Goal: Information Seeking & Learning: Learn about a topic

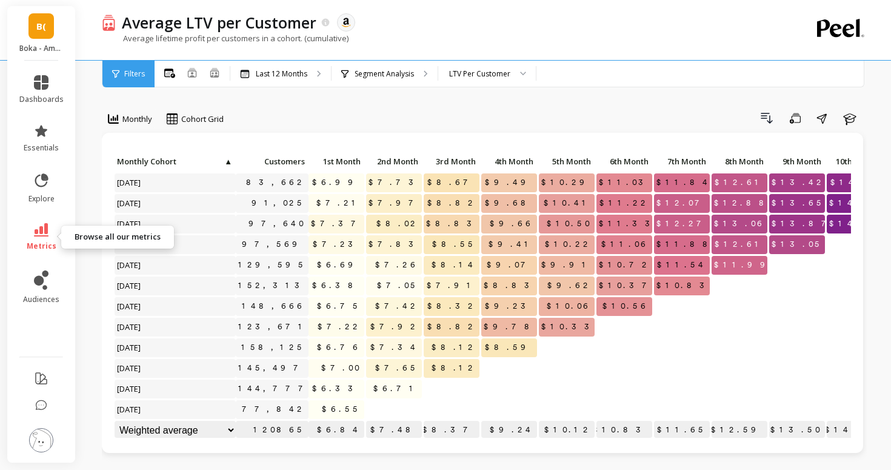
click at [39, 236] on icon at bounding box center [41, 229] width 15 height 13
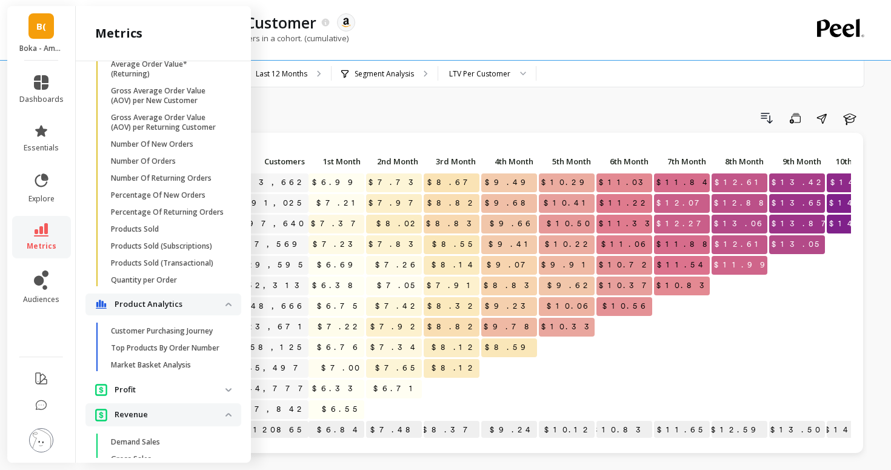
scroll to position [861, 0]
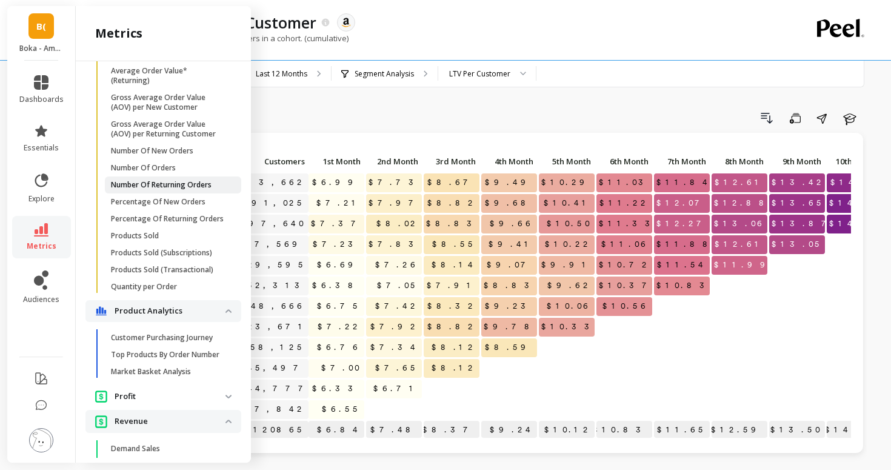
click at [158, 184] on p "Number Of Returning Orders" at bounding box center [161, 185] width 101 height 10
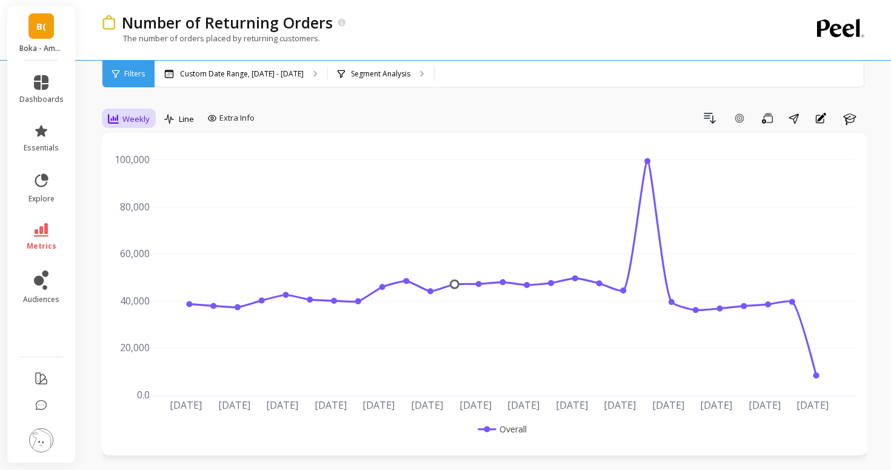
click at [135, 115] on span "Weekly" at bounding box center [135, 119] width 27 height 12
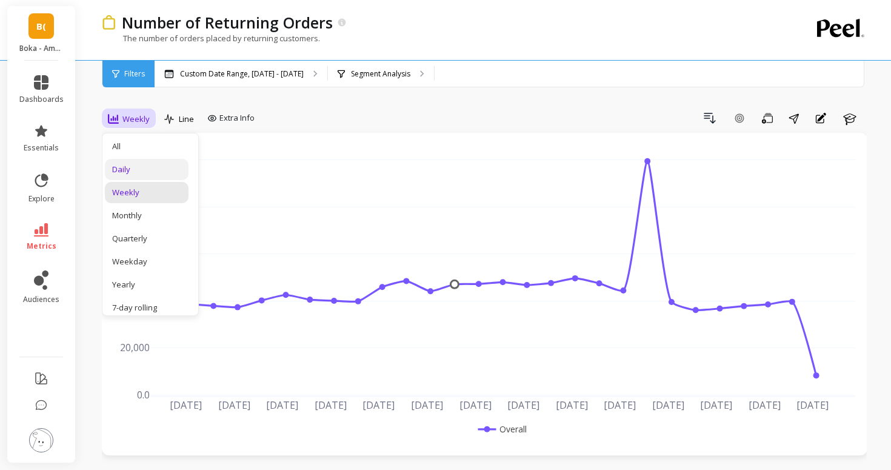
click at [148, 167] on div "Daily" at bounding box center [146, 170] width 69 height 12
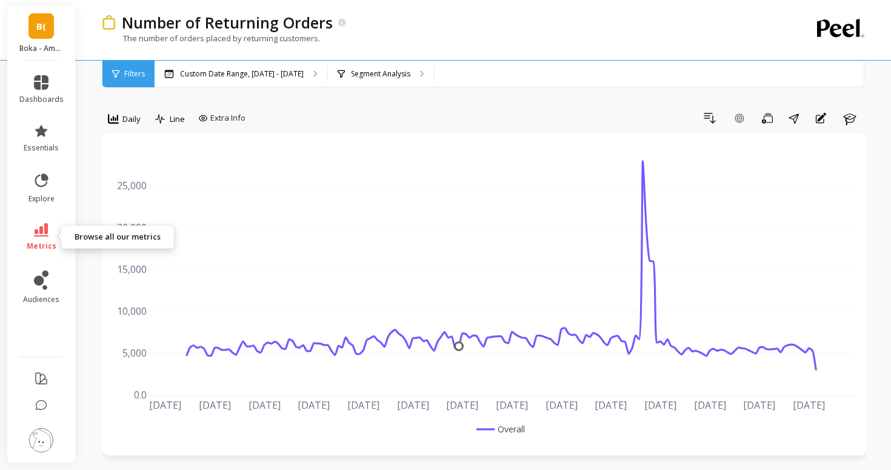
click at [33, 229] on link "metrics" at bounding box center [41, 237] width 44 height 28
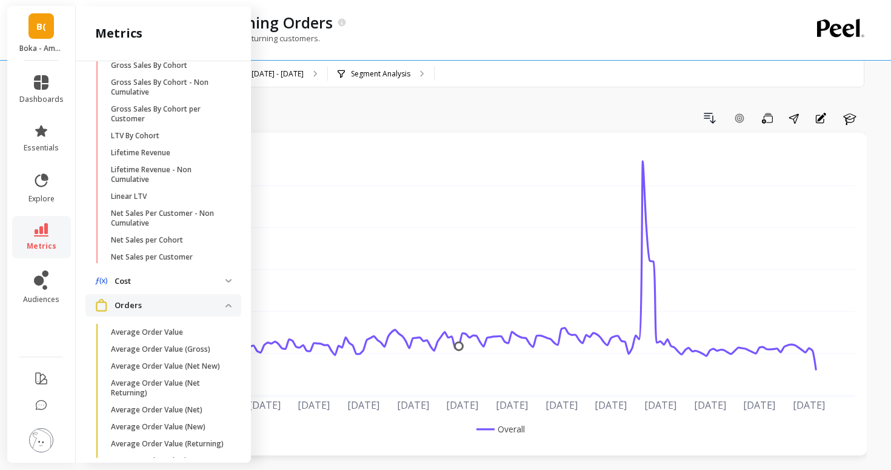
scroll to position [441, 0]
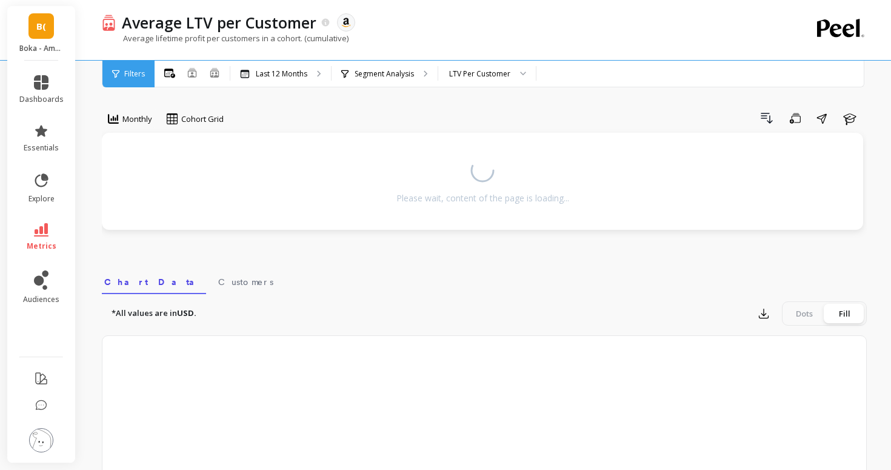
click at [38, 27] on span "B(" at bounding box center [41, 26] width 10 height 14
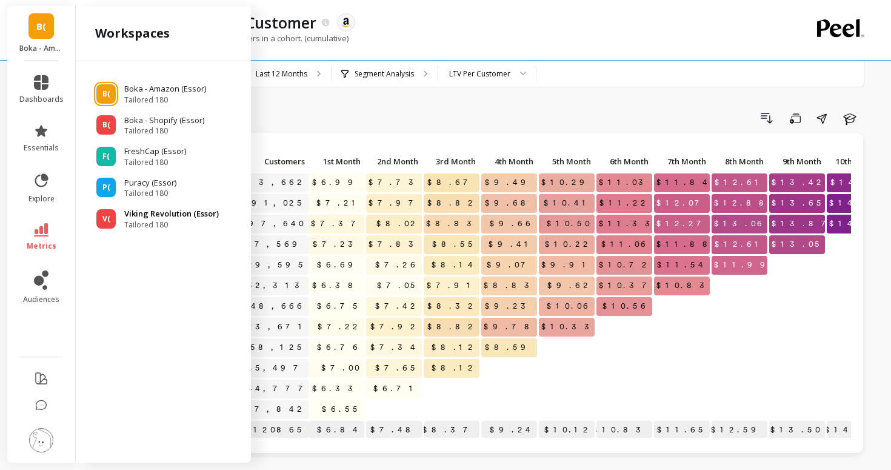
click at [106, 219] on span "V(" at bounding box center [106, 219] width 8 height 10
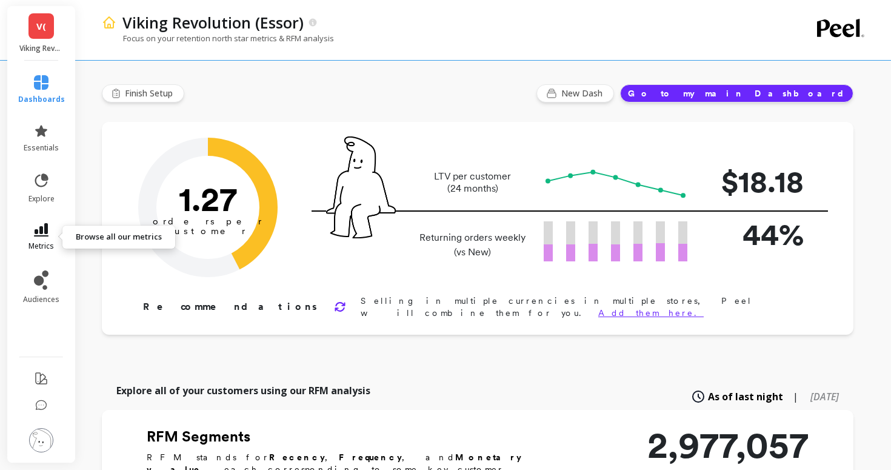
click at [39, 239] on link "metrics" at bounding box center [41, 237] width 47 height 28
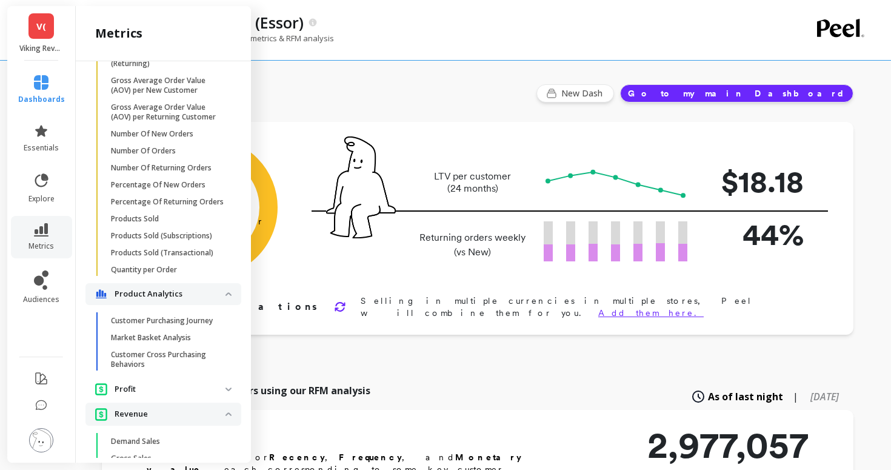
scroll to position [896, 0]
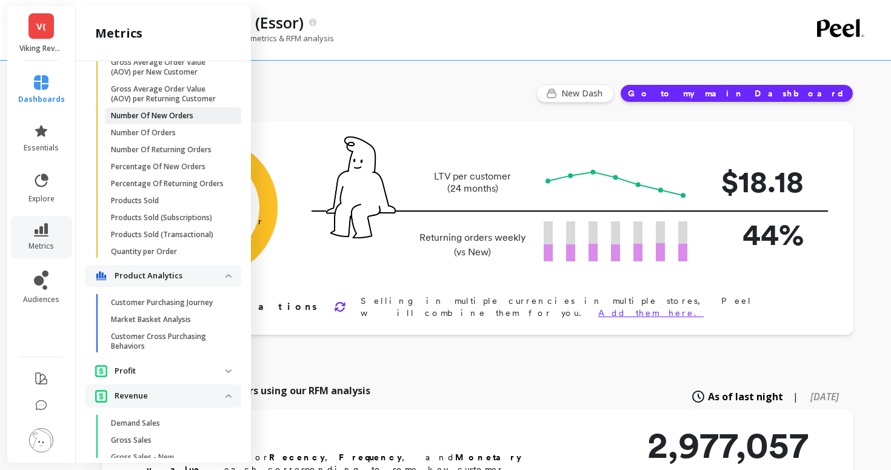
click at [155, 119] on p "Number Of New Orders" at bounding box center [152, 116] width 82 height 10
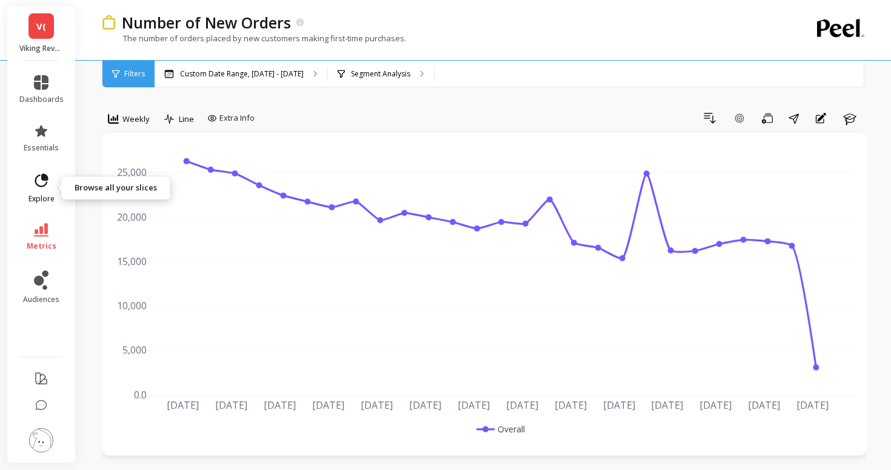
click at [38, 186] on icon at bounding box center [41, 179] width 13 height 13
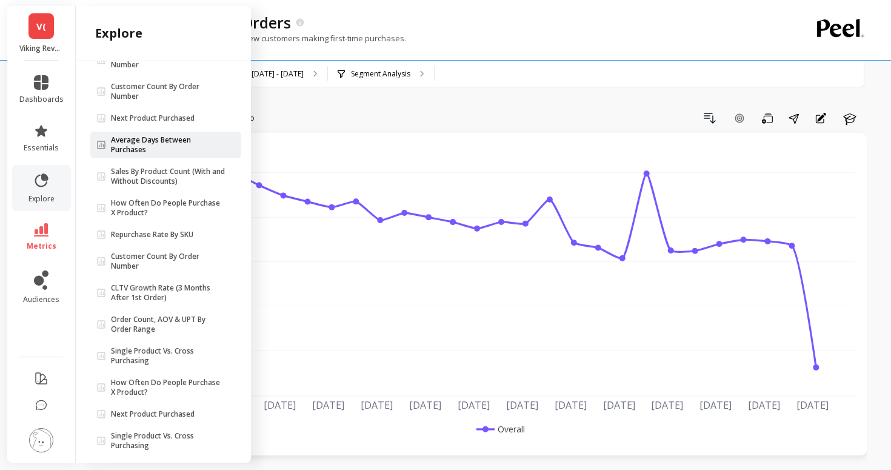
scroll to position [159, 0]
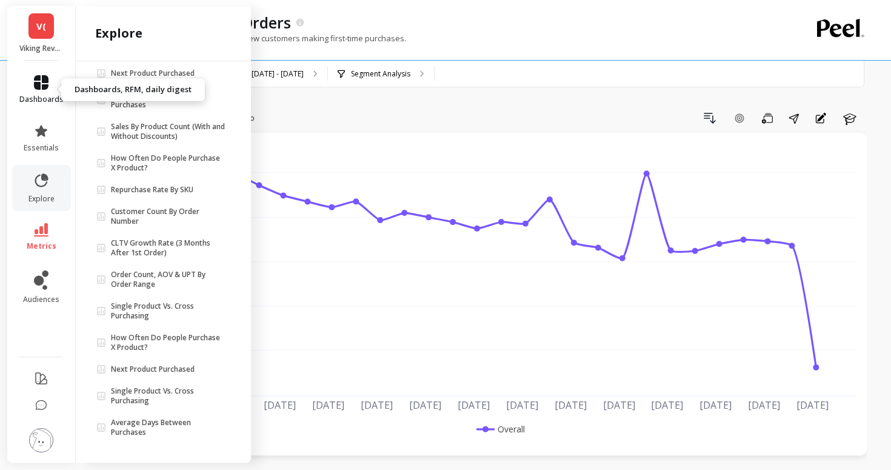
click at [38, 79] on icon at bounding box center [41, 82] width 15 height 15
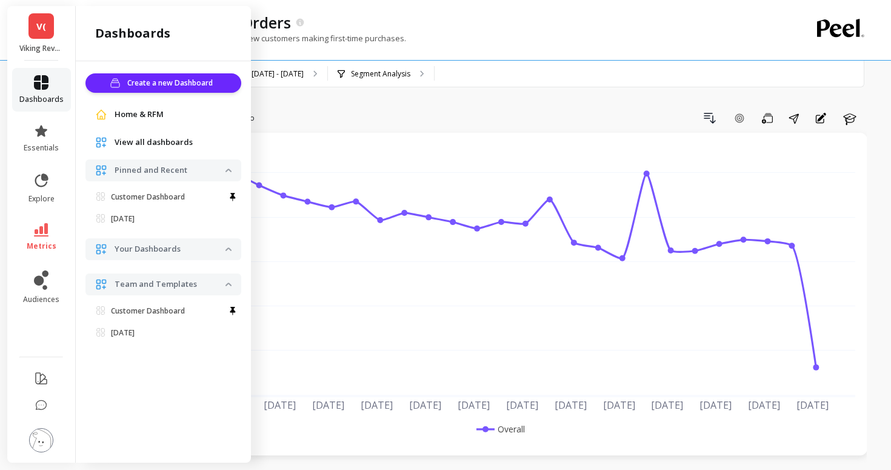
scroll to position [0, 0]
click at [36, 126] on icon at bounding box center [41, 131] width 15 height 15
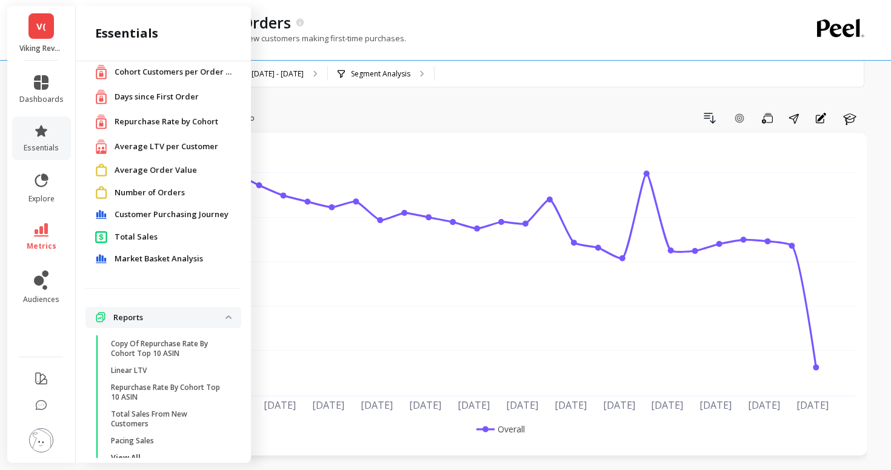
scroll to position [52, 0]
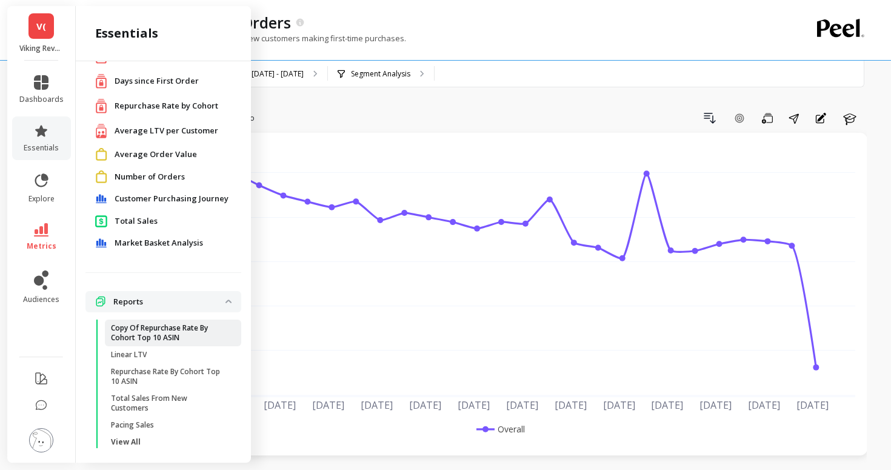
click at [144, 335] on p "Copy Of Repurchase Rate By Cohort Top 10 ASIN" at bounding box center [169, 332] width 116 height 19
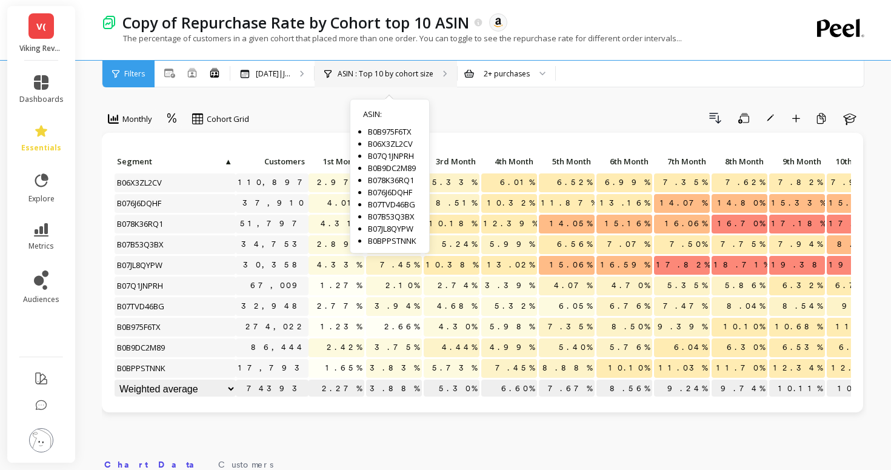
click at [409, 78] on p "ASIN : Top 10 by cohort size" at bounding box center [386, 74] width 96 height 10
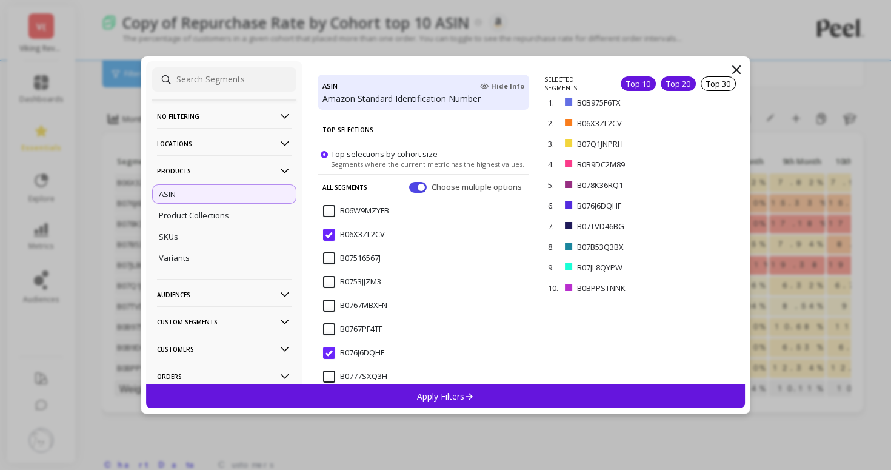
click at [681, 80] on div "Top 20" at bounding box center [678, 83] width 35 height 15
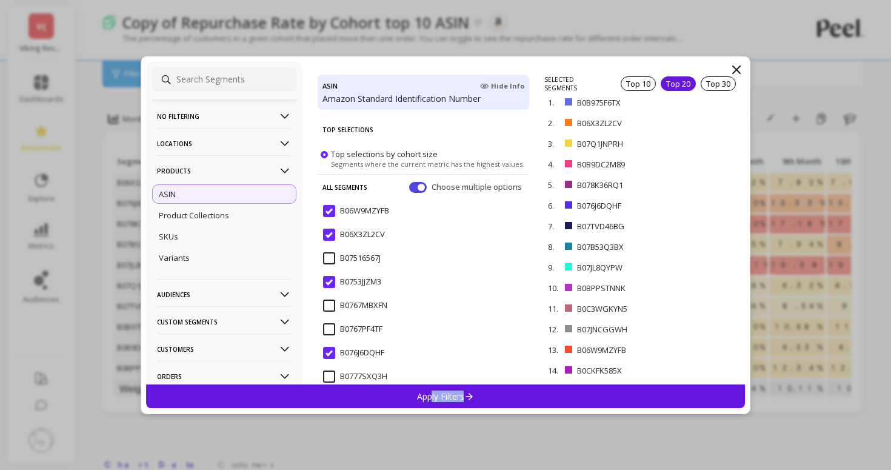
click at [430, 401] on div "Apply Filters" at bounding box center [445, 396] width 599 height 24
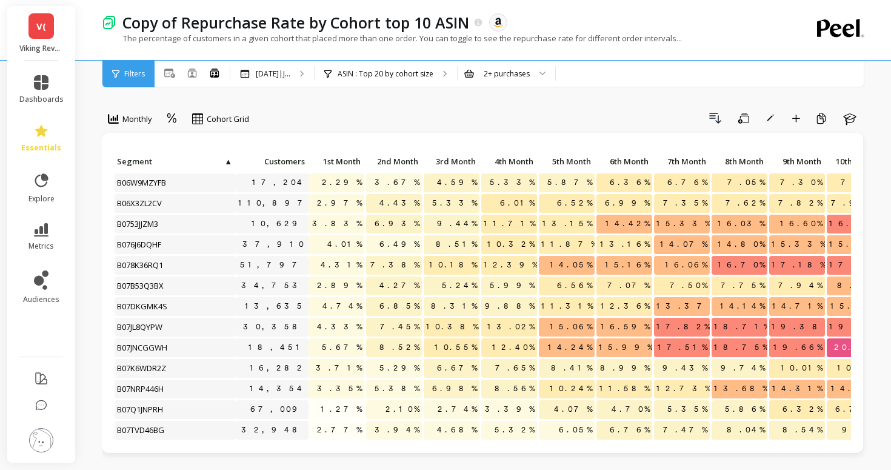
click at [40, 27] on span "V(" at bounding box center [41, 26] width 10 height 14
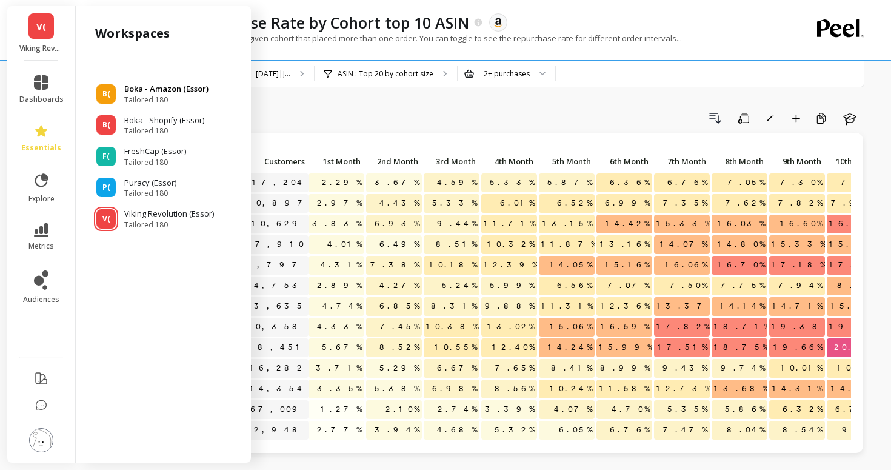
click at [102, 86] on div "B(" at bounding box center [105, 93] width 19 height 19
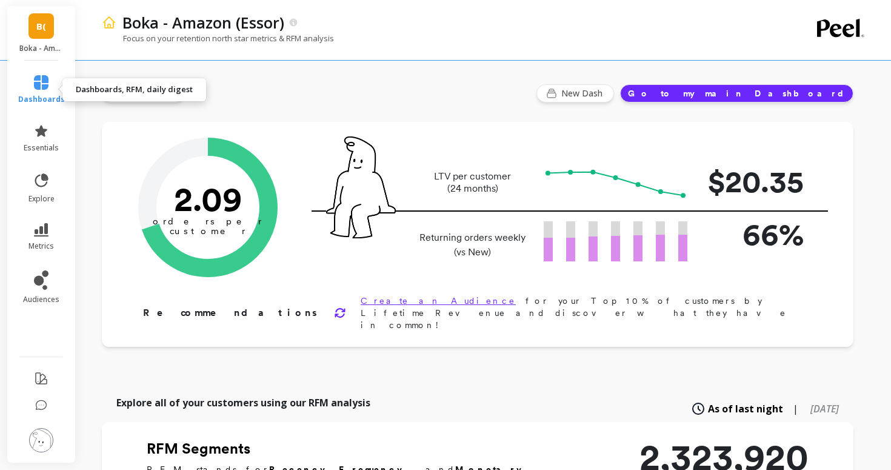
click at [41, 85] on icon at bounding box center [41, 82] width 15 height 15
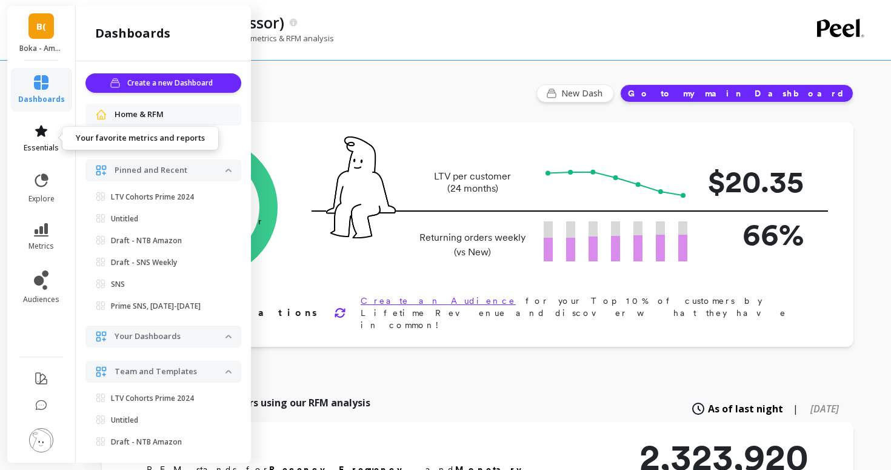
click at [38, 131] on icon at bounding box center [41, 131] width 12 height 12
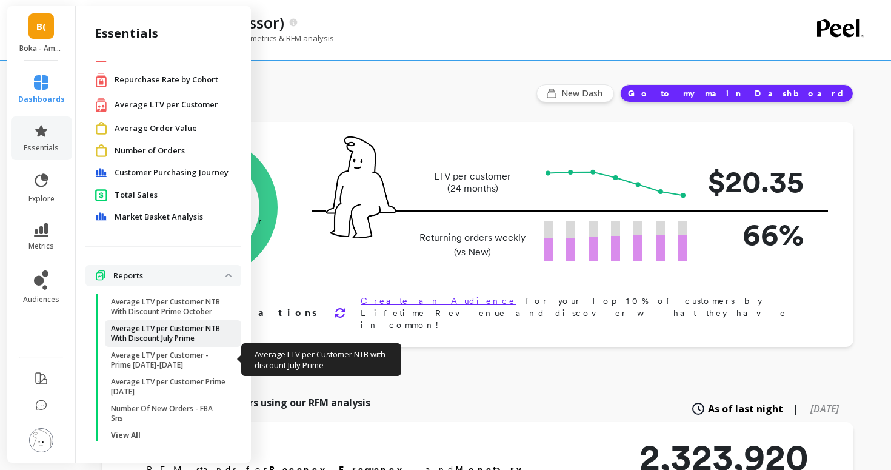
scroll to position [81, 0]
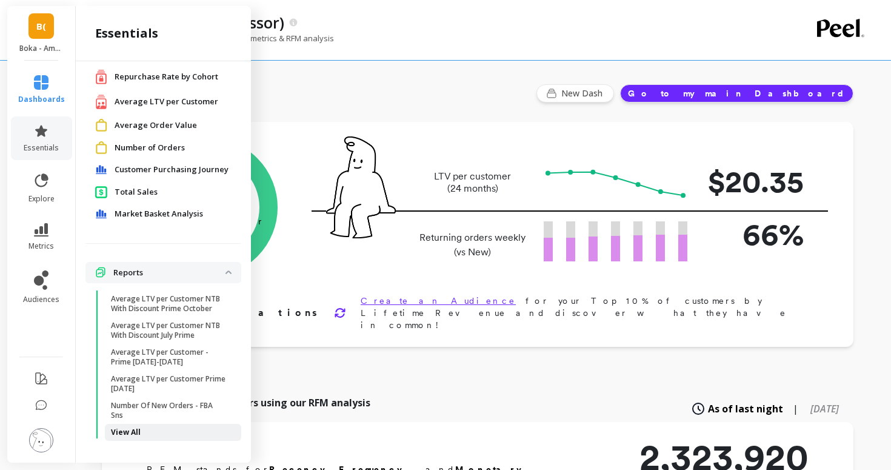
click at [146, 431] on span "View All" at bounding box center [169, 433] width 116 height 10
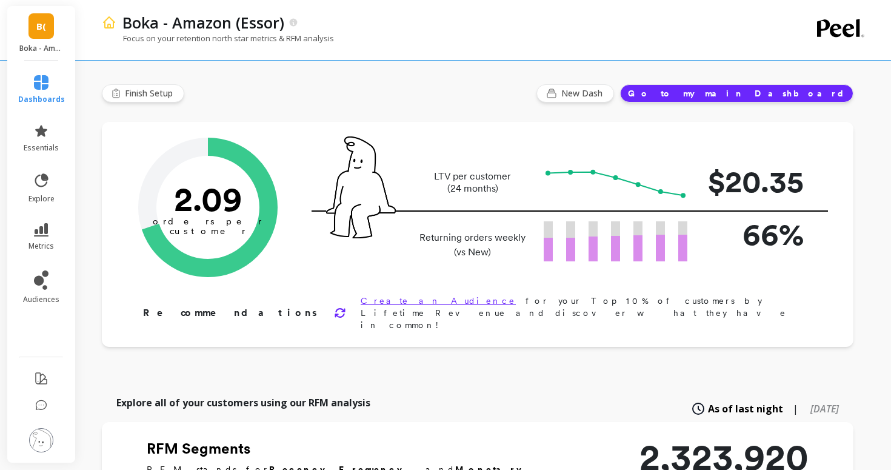
scroll to position [0, 0]
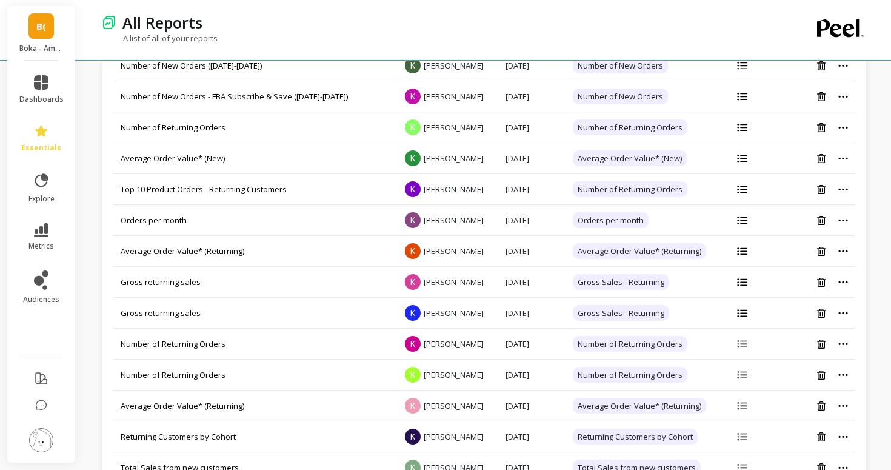
scroll to position [834, 0]
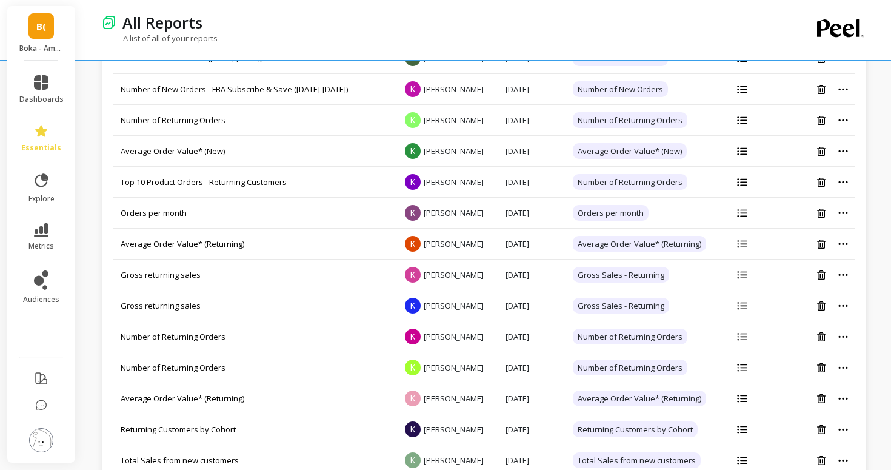
click at [47, 24] on link "B(" at bounding box center [41, 25] width 25 height 25
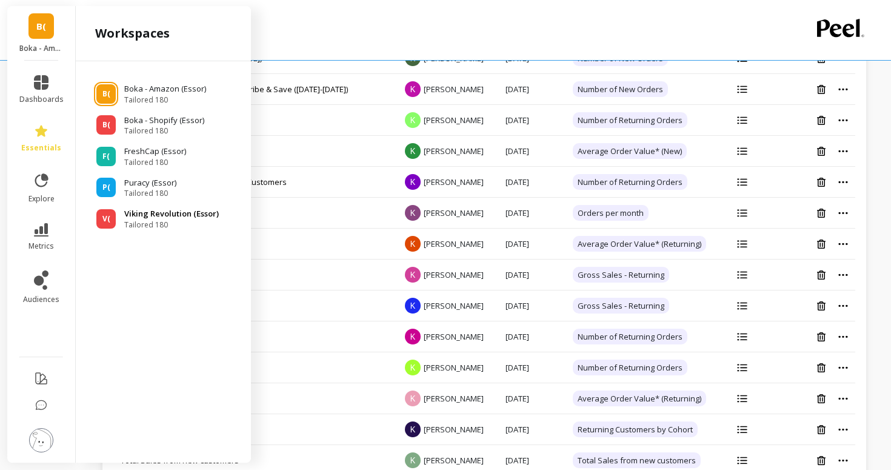
click at [138, 224] on span "Tailored 180" at bounding box center [171, 225] width 95 height 10
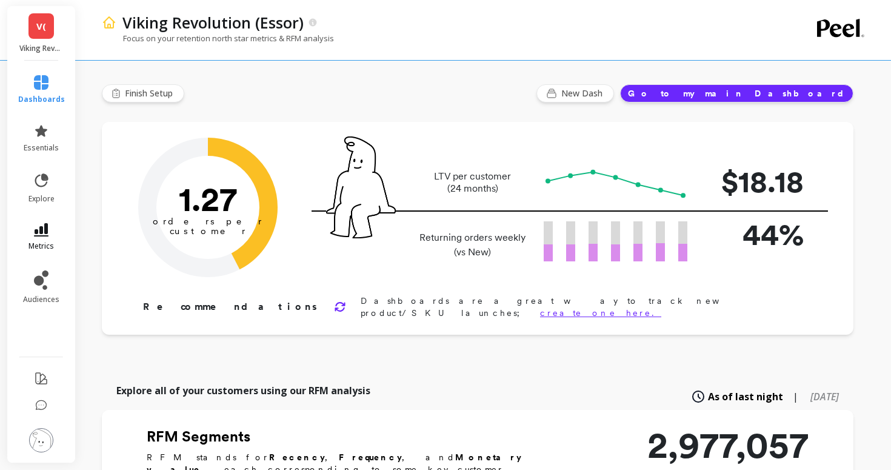
click at [47, 223] on icon at bounding box center [41, 229] width 15 height 13
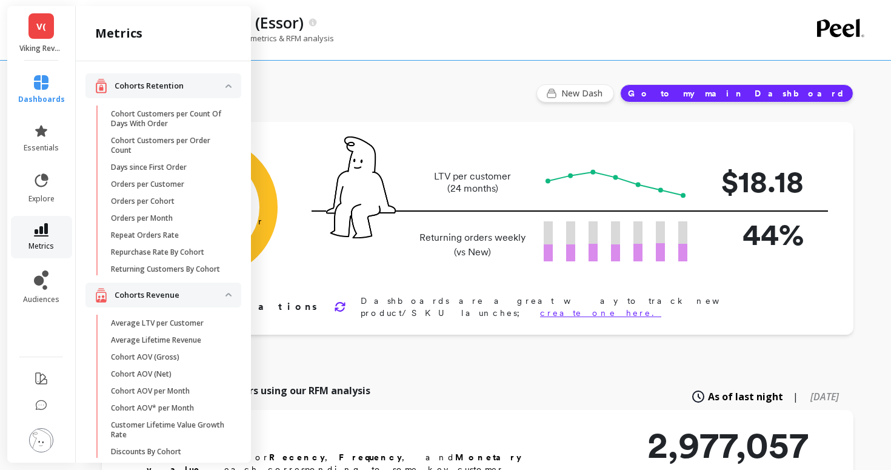
scroll to position [896, 0]
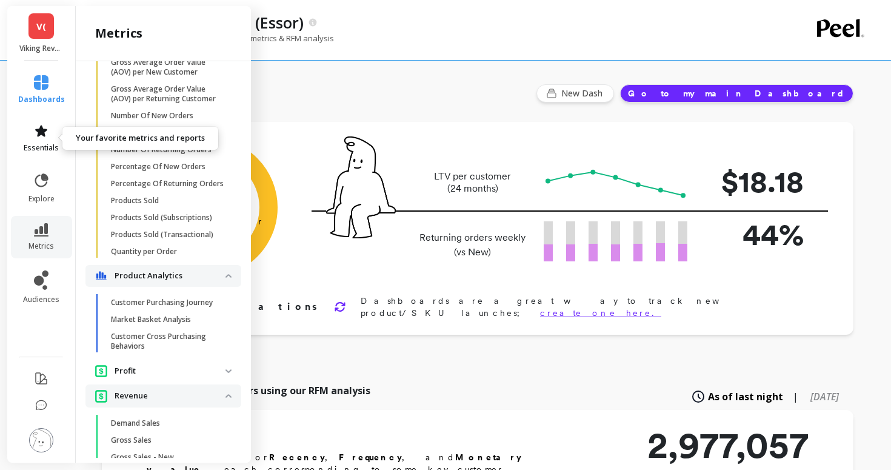
click at [33, 124] on link "essentials" at bounding box center [41, 138] width 47 height 29
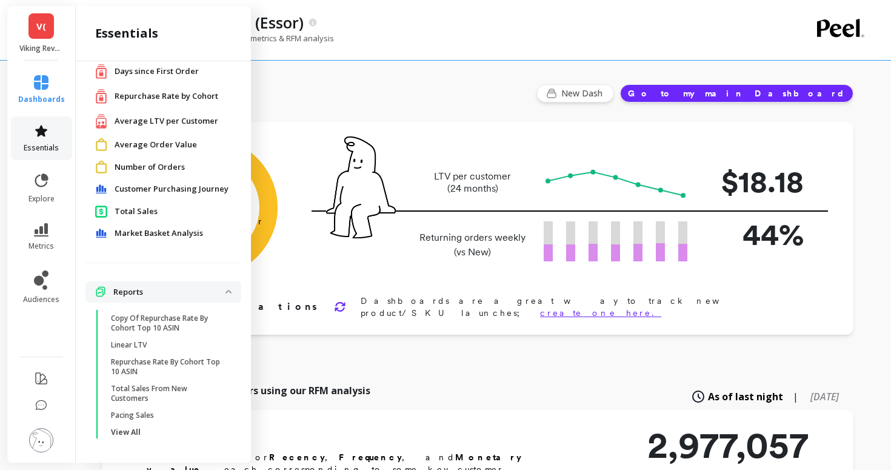
scroll to position [52, 0]
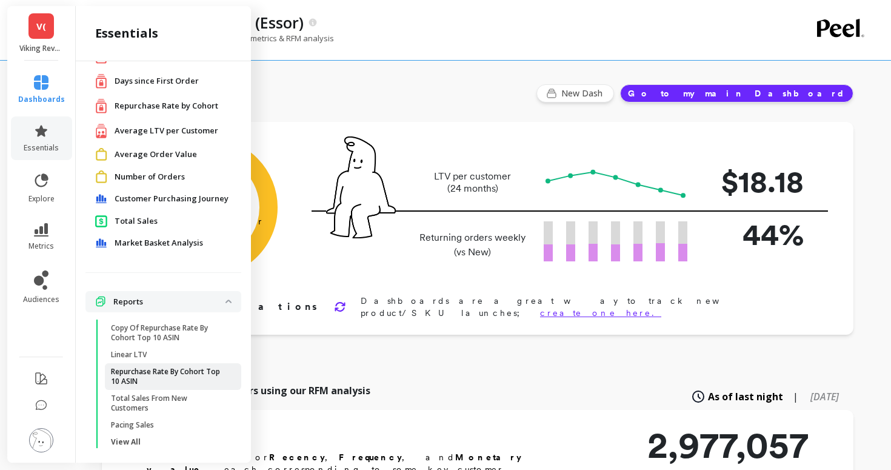
click at [133, 384] on p "Repurchase Rate By Cohort Top 10 ASIN" at bounding box center [169, 376] width 116 height 19
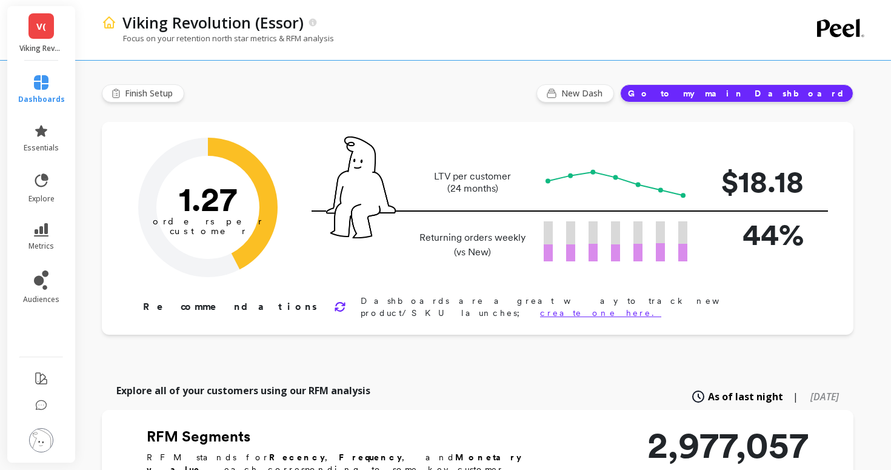
scroll to position [0, 0]
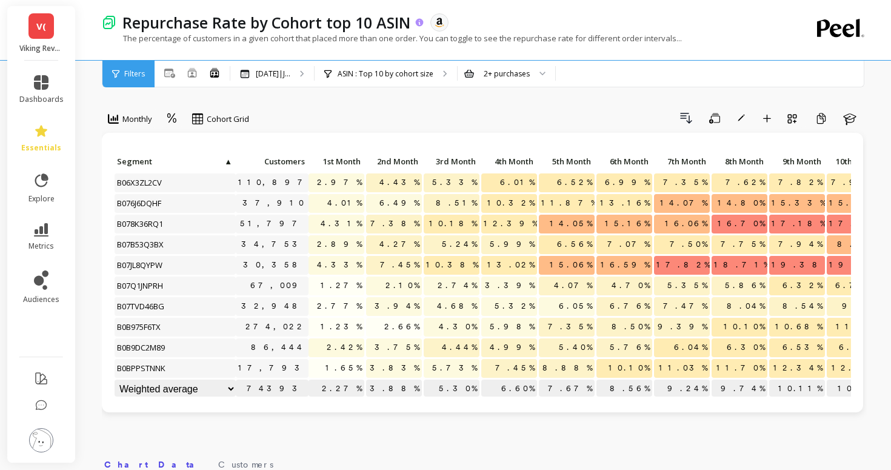
click at [315, 32] on p "Repurchase Rate by Cohort top 10 ASIN" at bounding box center [266, 22] width 288 height 21
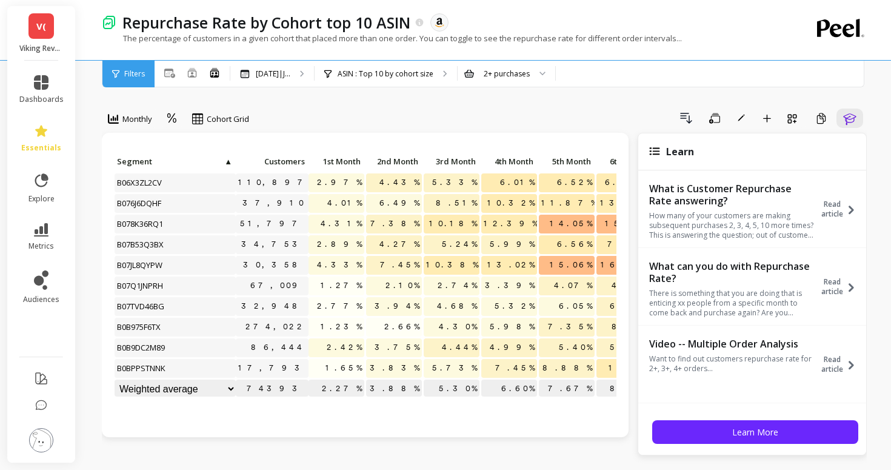
click at [39, 26] on span "V(" at bounding box center [41, 26] width 10 height 14
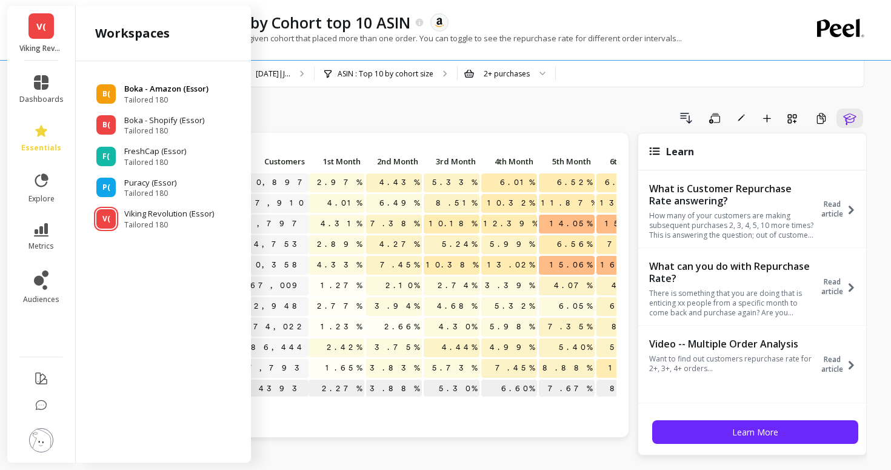
click at [122, 90] on div "B( Boka - Amazon (Essor) Tailored 180" at bounding box center [164, 94] width 156 height 22
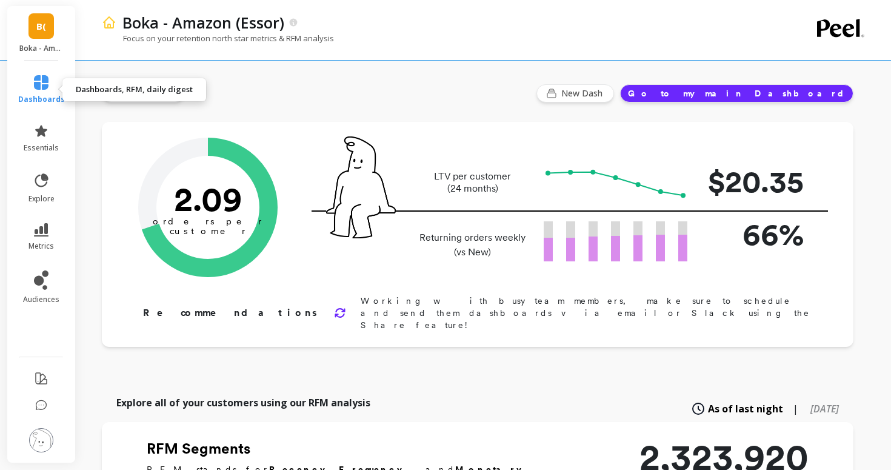
click at [39, 86] on icon at bounding box center [41, 82] width 15 height 15
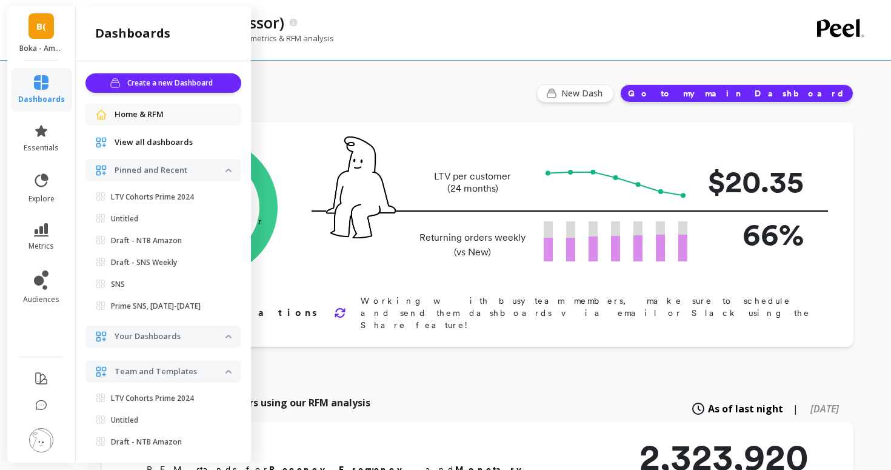
click at [39, 86] on icon at bounding box center [41, 82] width 15 height 15
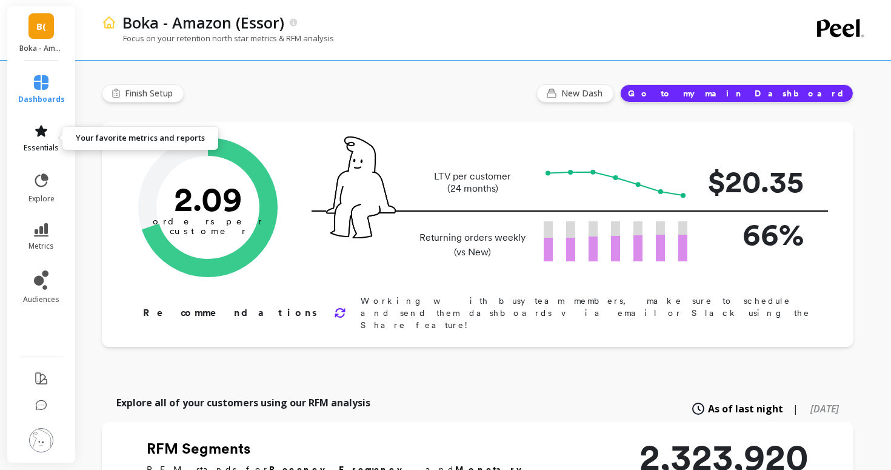
click at [35, 144] on span "essentials" at bounding box center [41, 148] width 35 height 10
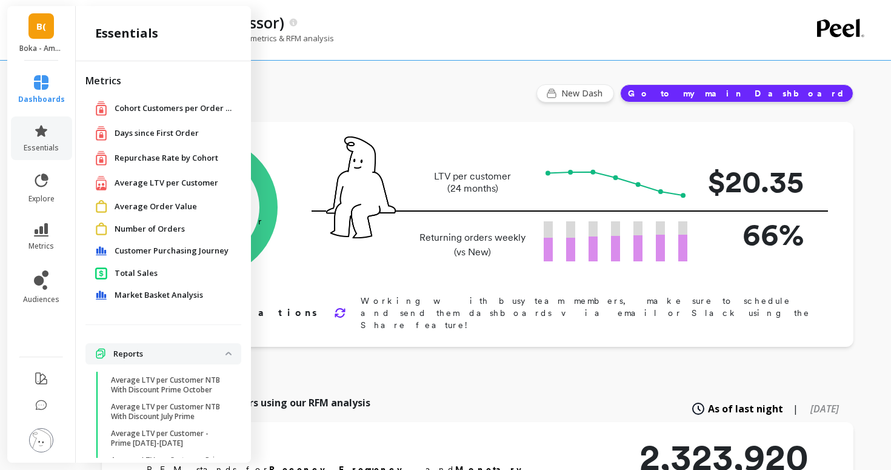
scroll to position [52, 0]
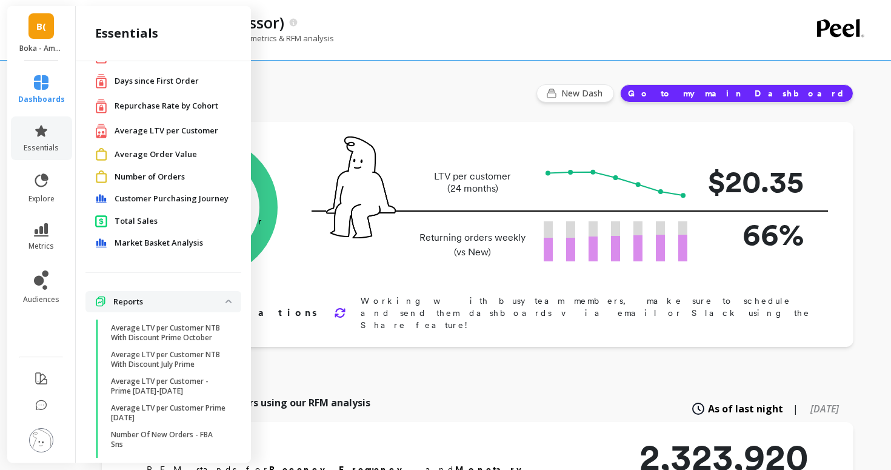
click at [130, 109] on span "Repurchase Rate by Cohort" at bounding box center [167, 106] width 104 height 12
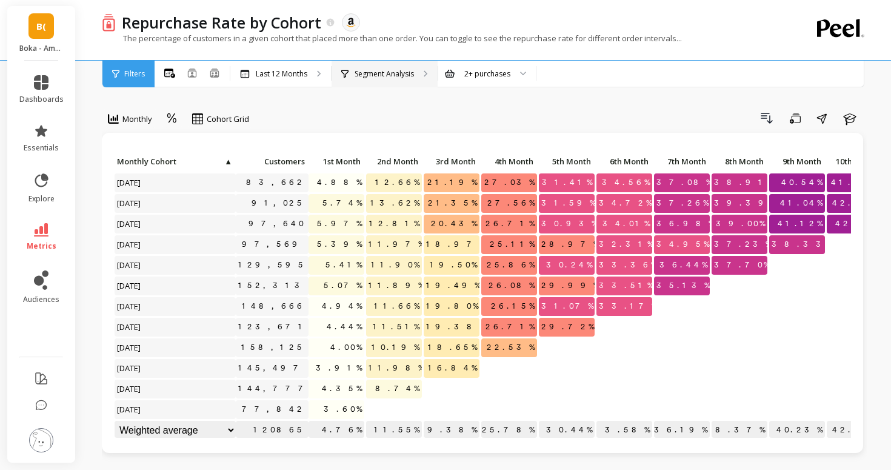
click at [355, 83] on div "Segment Analysis" at bounding box center [385, 74] width 106 height 27
click at [373, 65] on div "Segment Analysis" at bounding box center [385, 74] width 106 height 27
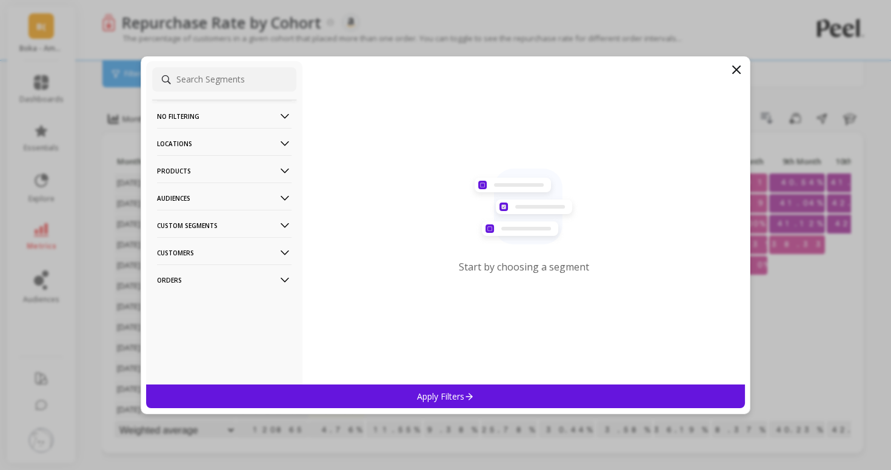
click at [245, 174] on p "Products" at bounding box center [224, 170] width 135 height 31
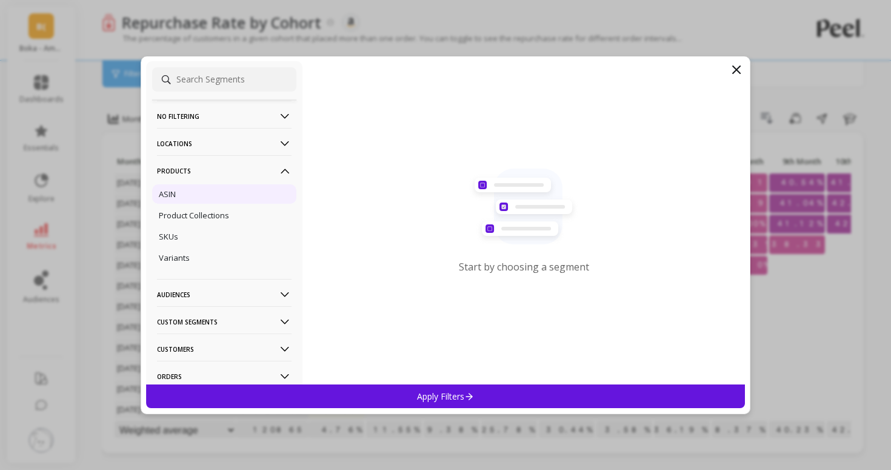
click at [226, 192] on div "ASIN" at bounding box center [224, 193] width 144 height 19
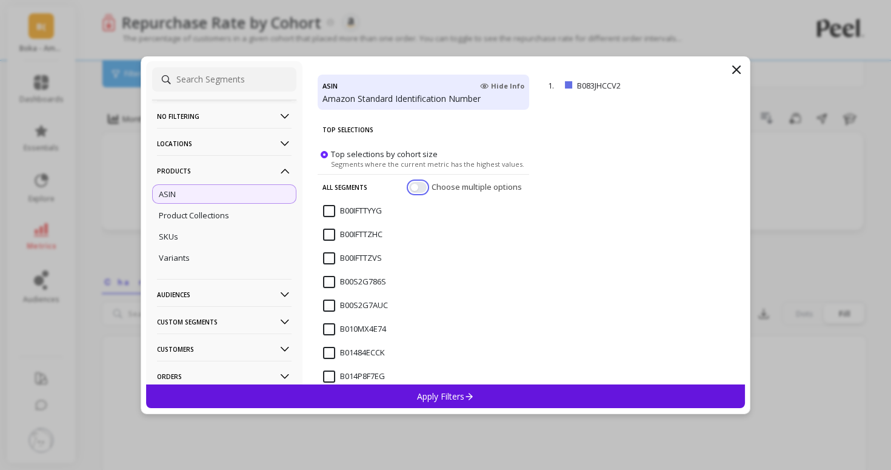
click at [421, 186] on button "button" at bounding box center [418, 186] width 18 height 11
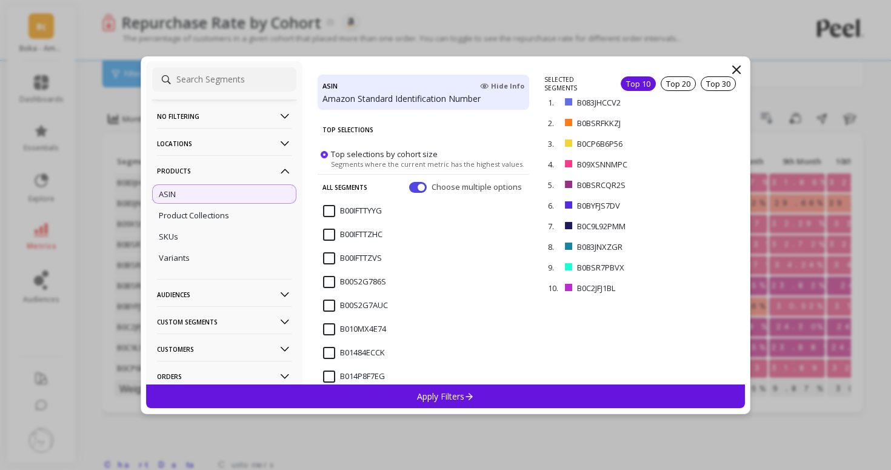
click at [629, 402] on div "Apply Filters" at bounding box center [445, 396] width 599 height 24
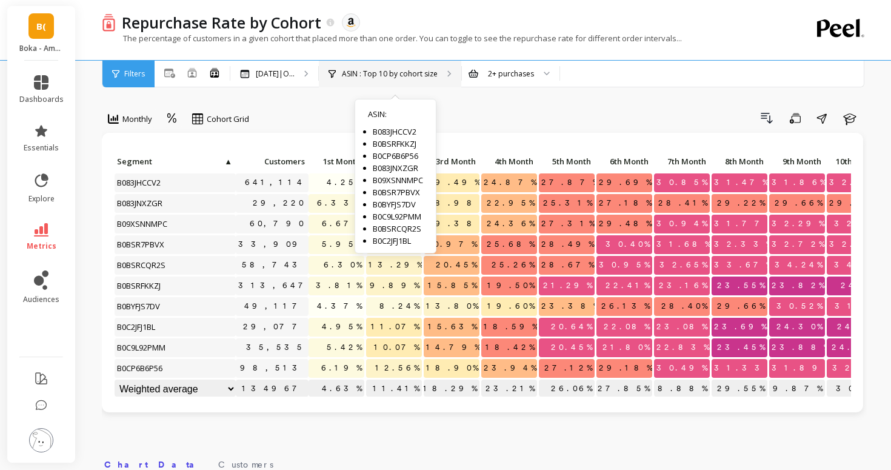
click at [374, 78] on p "ASIN : Top 10 by cohort size" at bounding box center [390, 74] width 96 height 10
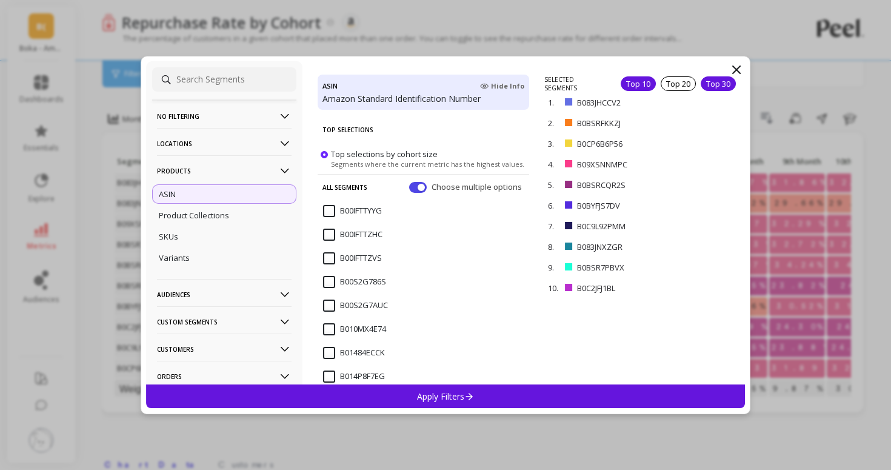
click at [704, 83] on div "Top 30" at bounding box center [718, 83] width 35 height 15
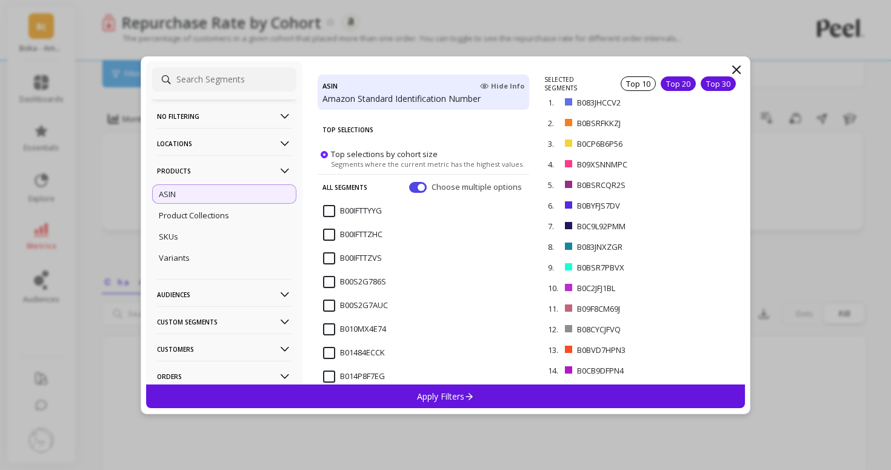
click at [669, 81] on div "Top 20" at bounding box center [678, 83] width 35 height 15
click at [555, 395] on div "Apply Filters" at bounding box center [445, 396] width 599 height 24
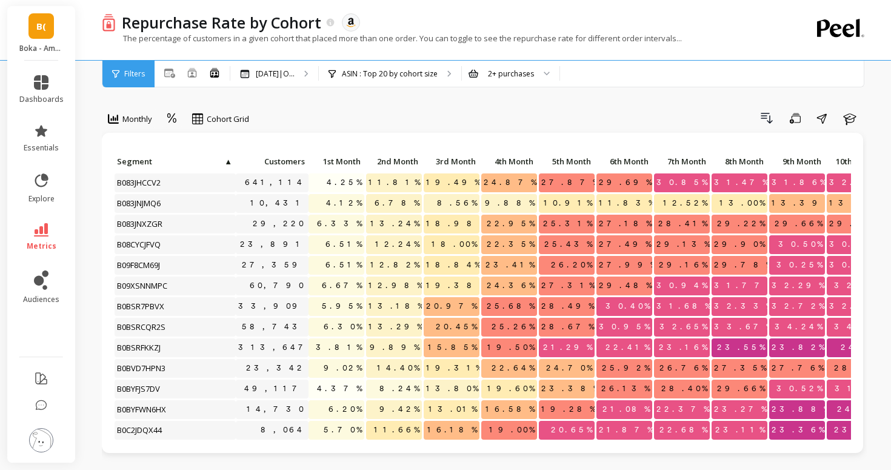
click at [292, 163] on span "Customers" at bounding box center [271, 161] width 67 height 10
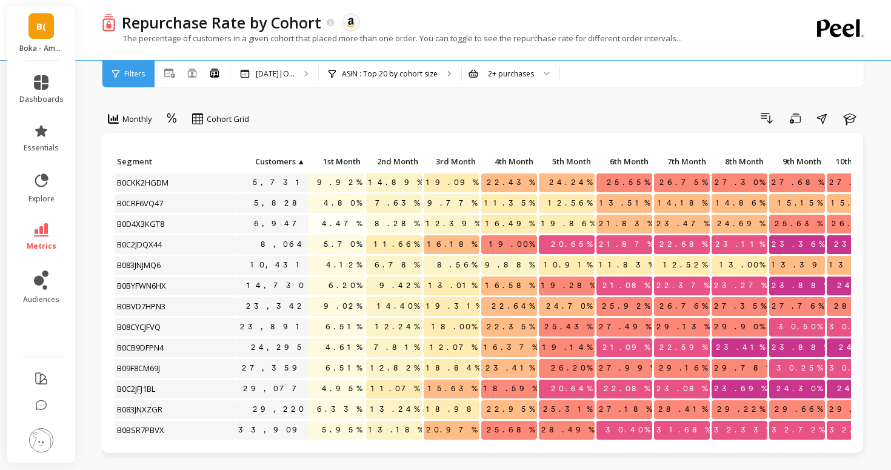
click at [292, 163] on span "Customers" at bounding box center [267, 161] width 58 height 10
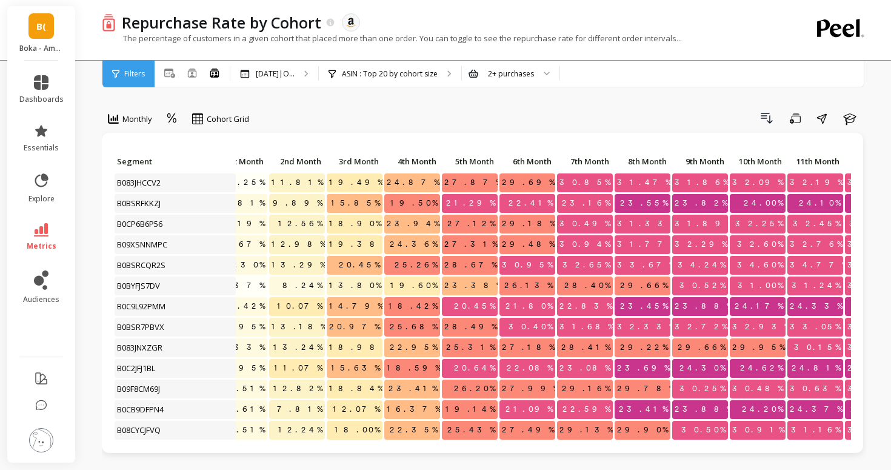
scroll to position [0, 148]
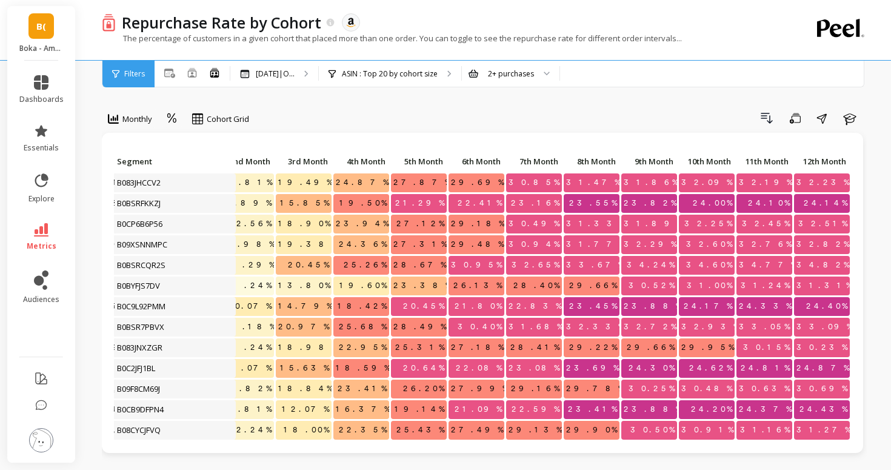
click at [813, 162] on span "12th Month" at bounding box center [822, 161] width 50 height 10
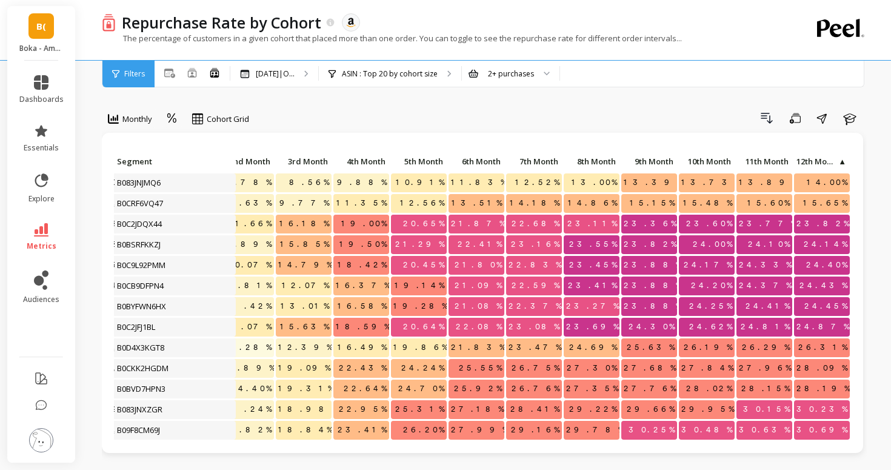
click at [813, 162] on span "12th Month" at bounding box center [817, 161] width 41 height 10
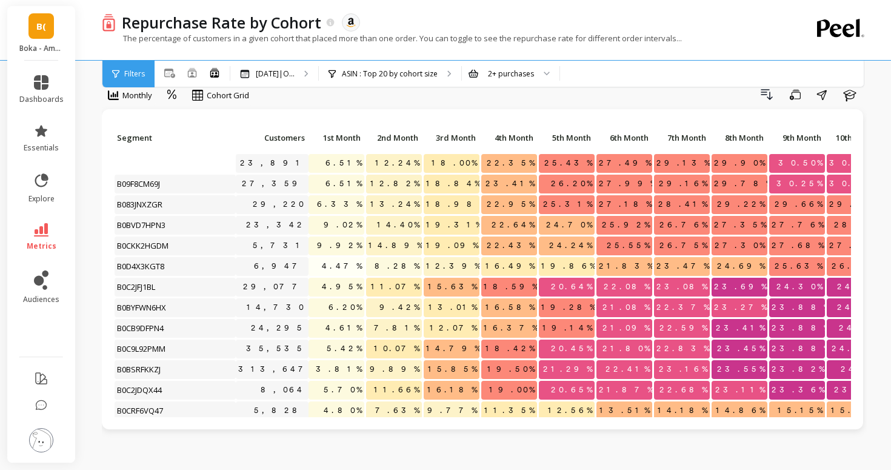
scroll to position [166, 0]
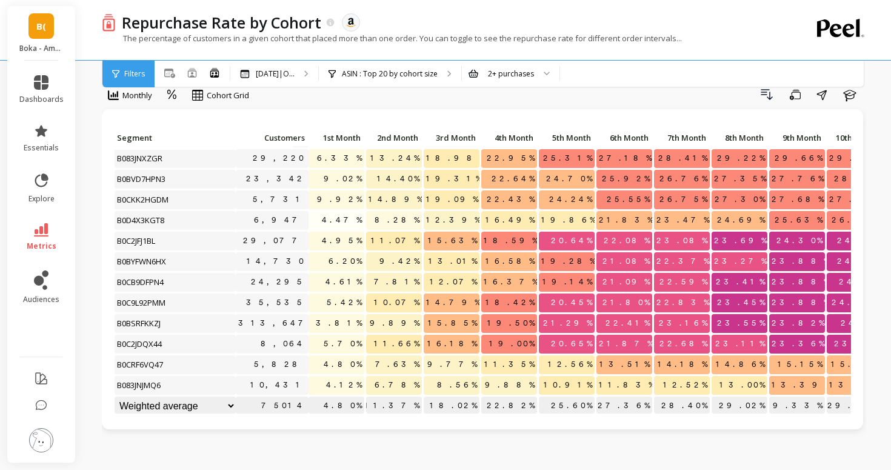
click at [38, 29] on span "B(" at bounding box center [41, 26] width 10 height 14
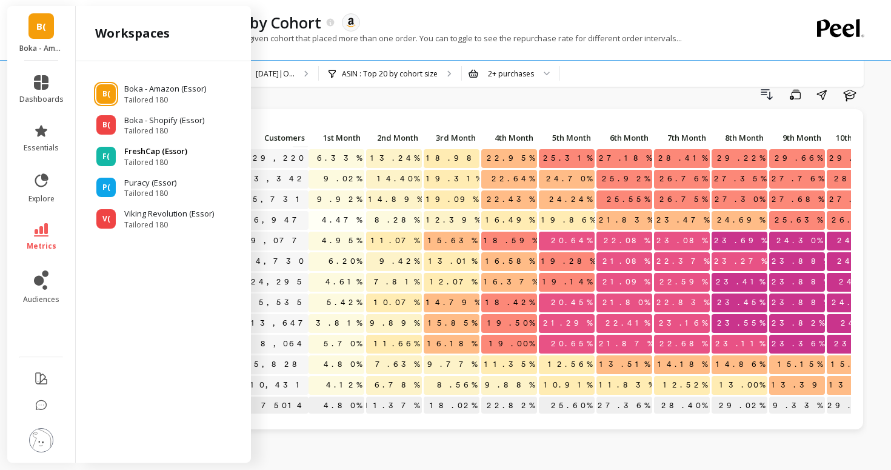
click at [111, 157] on div "F(" at bounding box center [105, 156] width 19 height 19
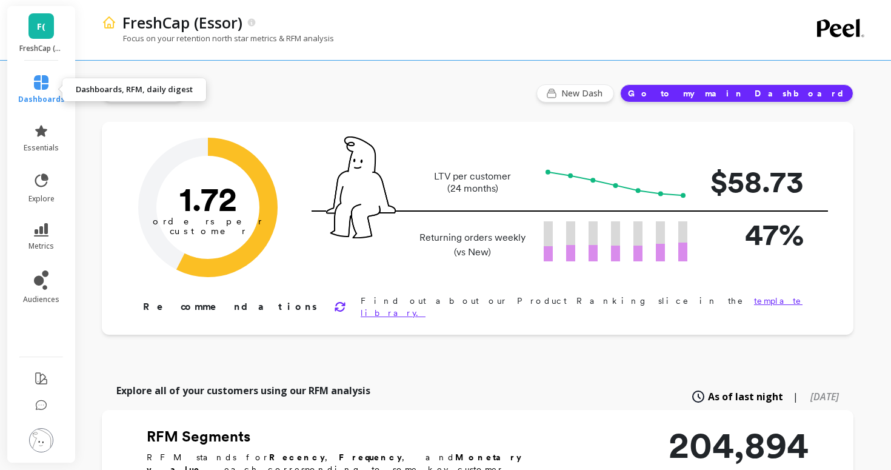
click at [45, 100] on span "dashboards" at bounding box center [41, 100] width 47 height 10
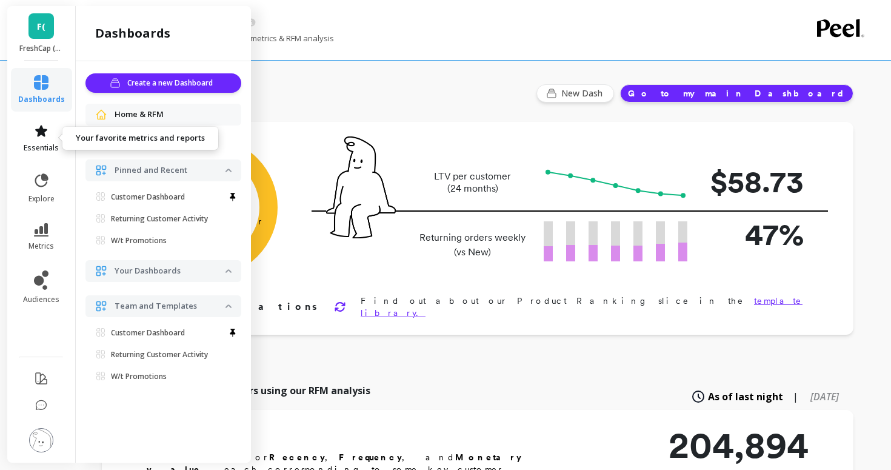
click at [41, 131] on icon at bounding box center [41, 131] width 12 height 12
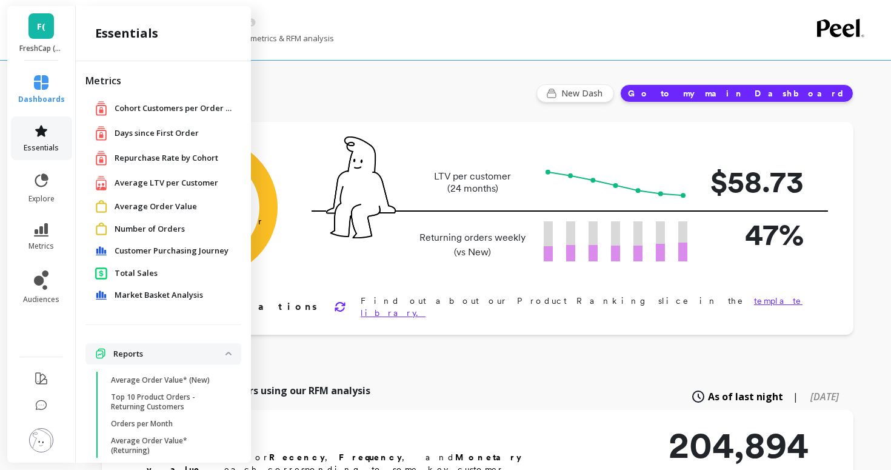
scroll to position [52, 0]
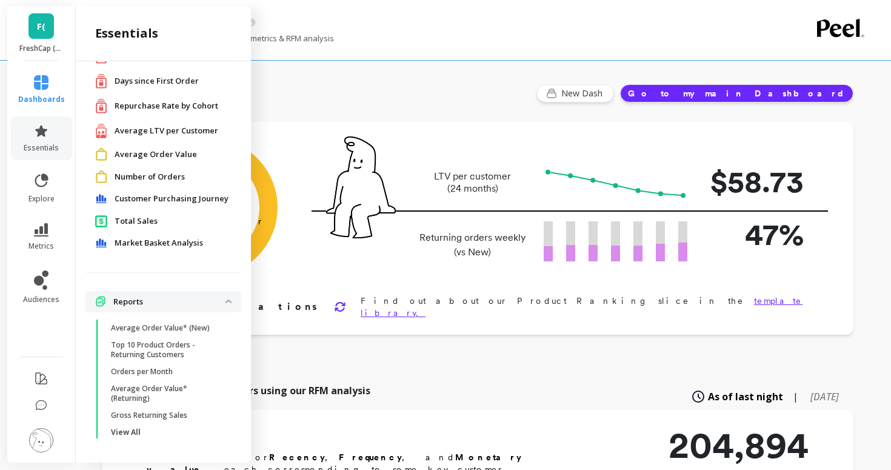
click at [122, 107] on span "Repurchase Rate by Cohort" at bounding box center [167, 106] width 104 height 12
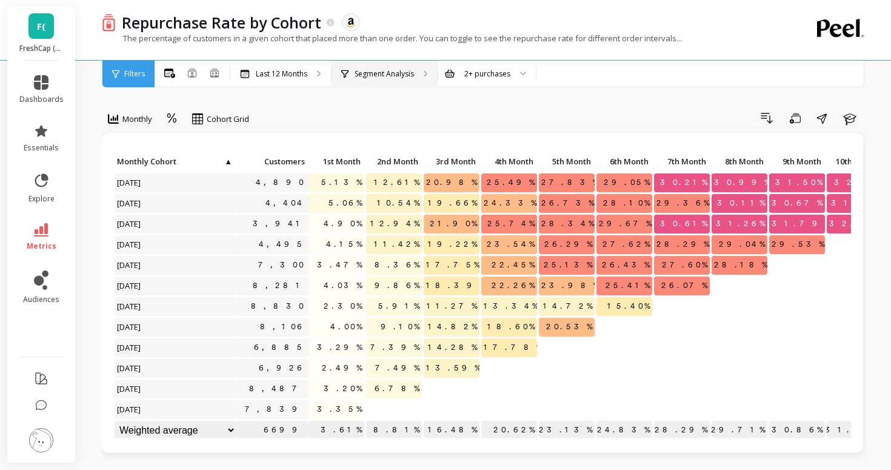
click at [379, 69] on p "Segment Analysis" at bounding box center [384, 74] width 59 height 10
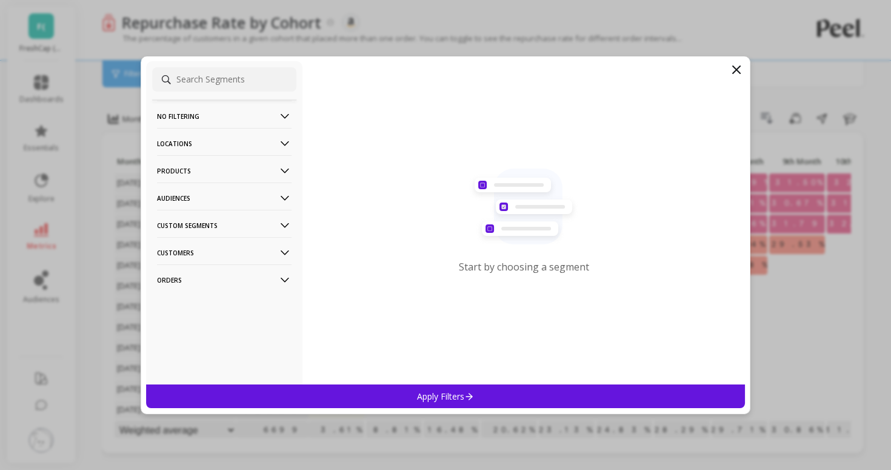
click at [233, 175] on p "Products" at bounding box center [224, 170] width 135 height 31
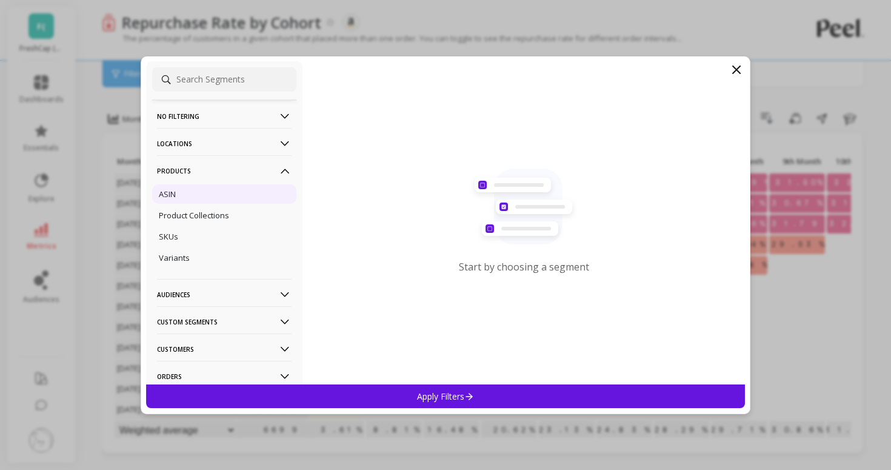
click at [241, 196] on div "ASIN" at bounding box center [224, 193] width 144 height 19
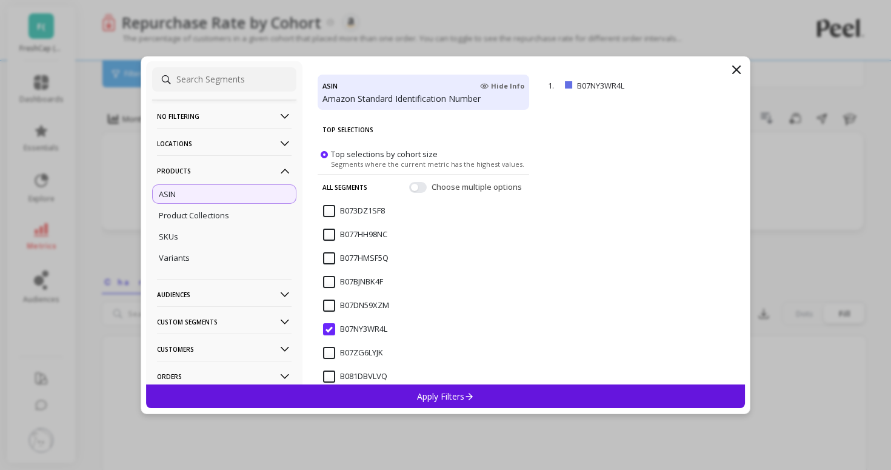
click at [426, 189] on div "Choose multiple options" at bounding box center [466, 187] width 115 height 12
click at [427, 184] on div "Choose multiple options" at bounding box center [466, 187] width 115 height 12
click at [420, 187] on button "button" at bounding box center [418, 186] width 18 height 11
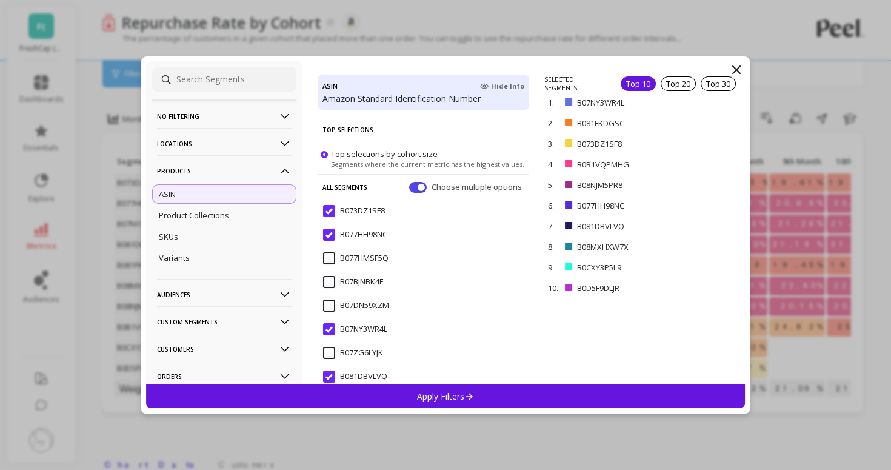
click at [639, 394] on div "Apply Filters" at bounding box center [445, 396] width 599 height 24
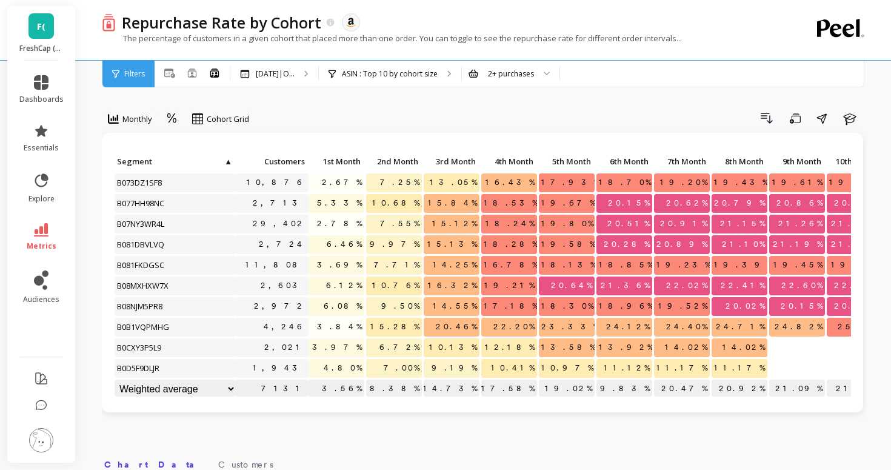
click at [35, 12] on div "F( FreshCap (Essor)" at bounding box center [41, 33] width 68 height 55
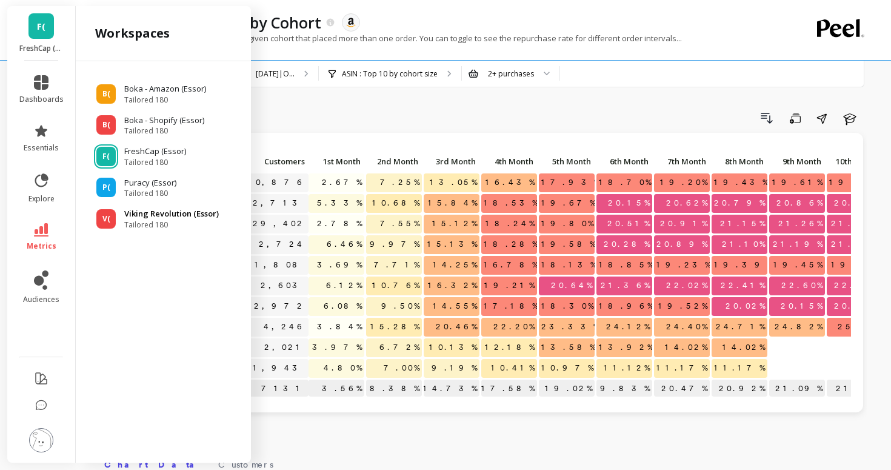
click at [108, 216] on span "V(" at bounding box center [106, 219] width 8 height 10
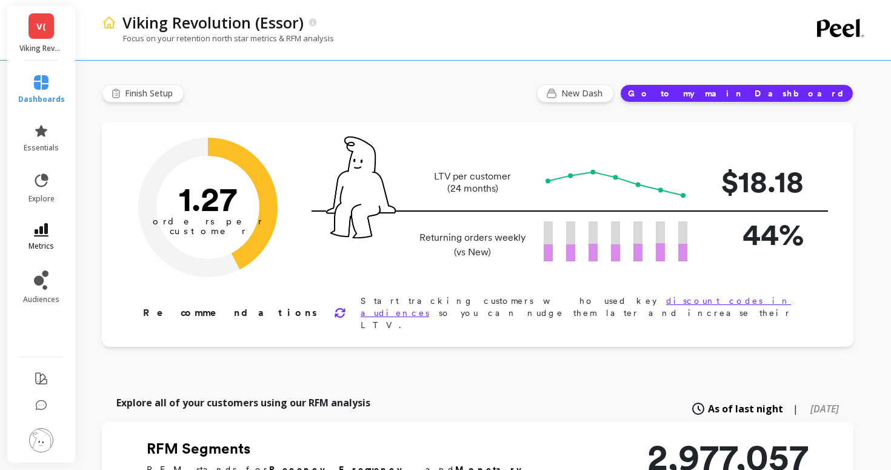
click at [38, 232] on icon at bounding box center [41, 229] width 15 height 13
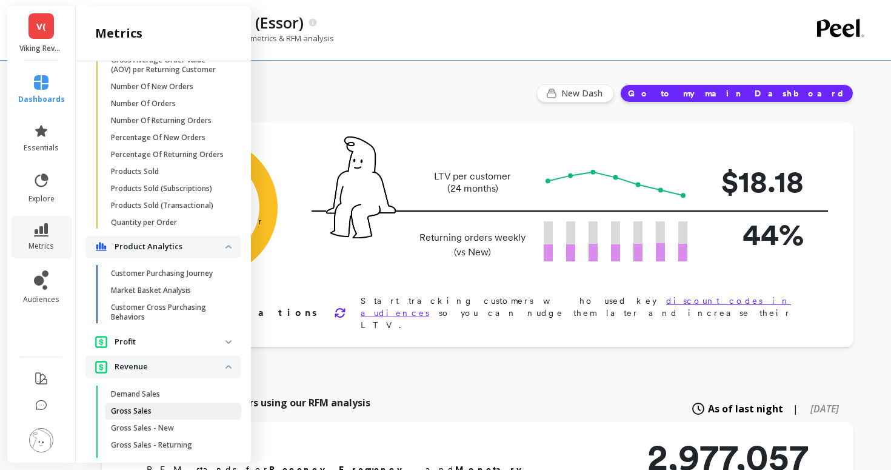
scroll to position [922, 0]
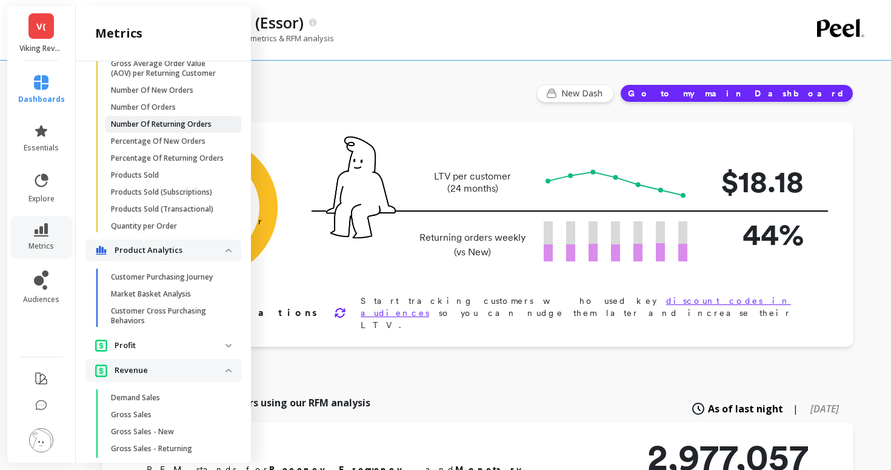
click at [141, 119] on p "Number Of Returning Orders" at bounding box center [161, 124] width 101 height 10
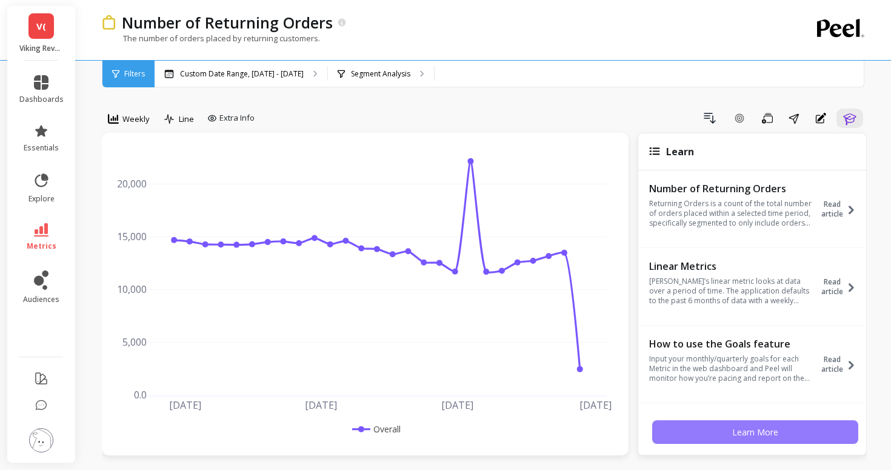
click at [746, 441] on button "Learn More" at bounding box center [755, 432] width 206 height 24
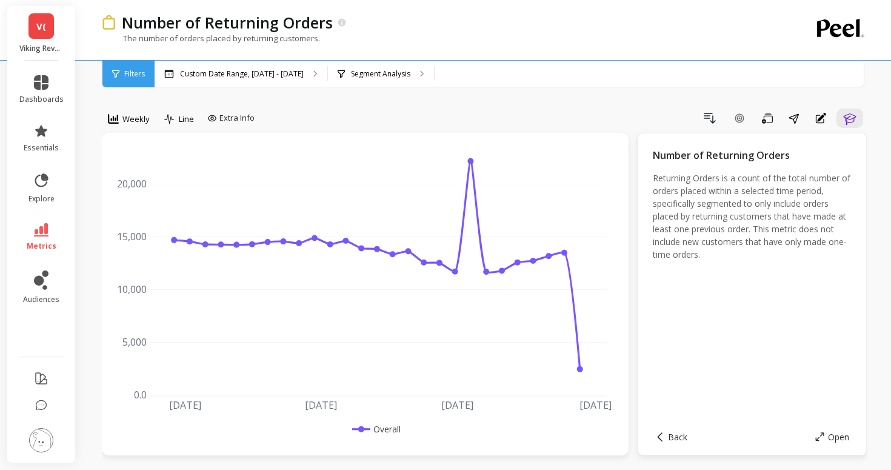
click at [41, 25] on span "V(" at bounding box center [41, 26] width 10 height 14
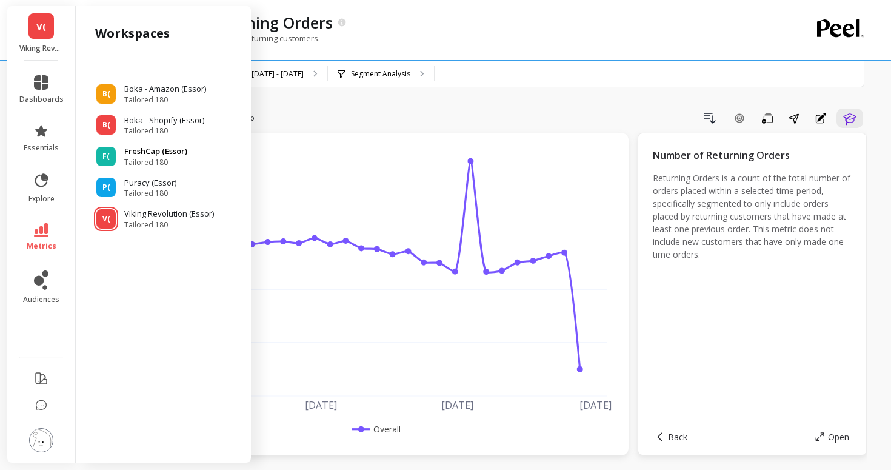
click at [104, 159] on span "F(" at bounding box center [105, 157] width 7 height 10
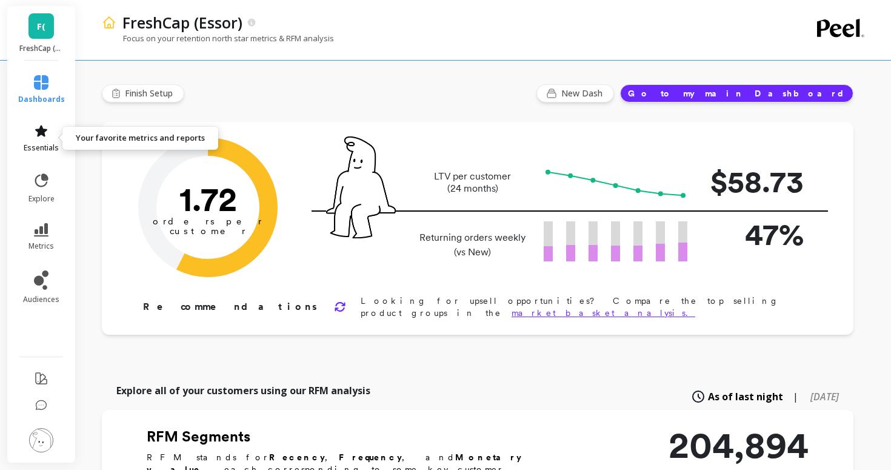
click at [40, 129] on icon at bounding box center [41, 131] width 12 height 12
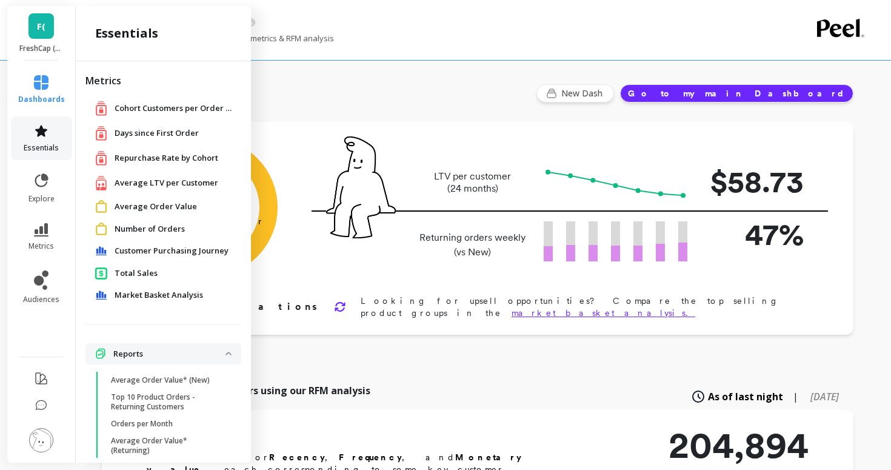
scroll to position [52, 0]
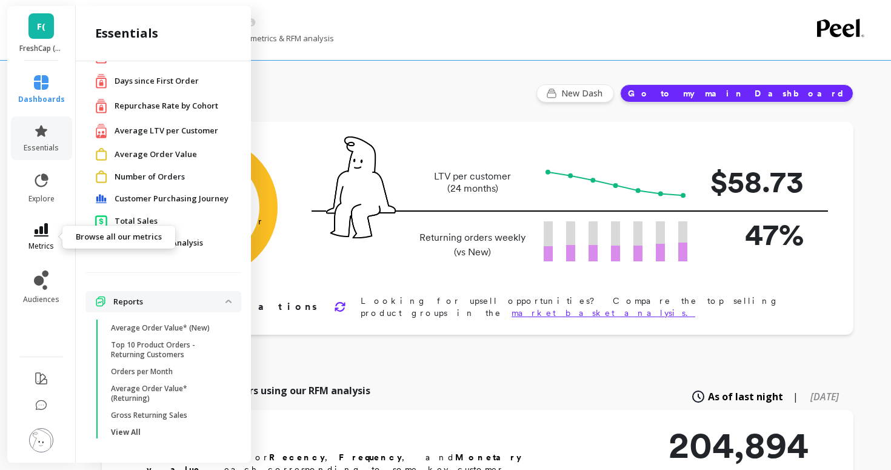
click at [39, 224] on icon at bounding box center [41, 229] width 15 height 13
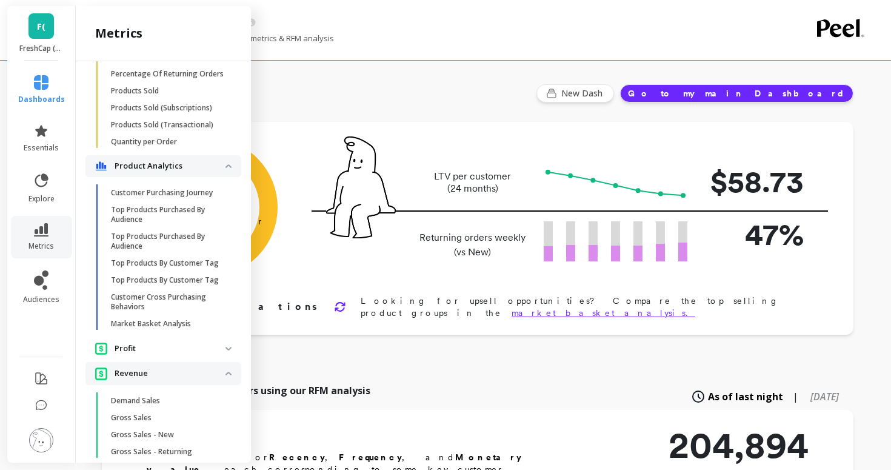
scroll to position [832, 0]
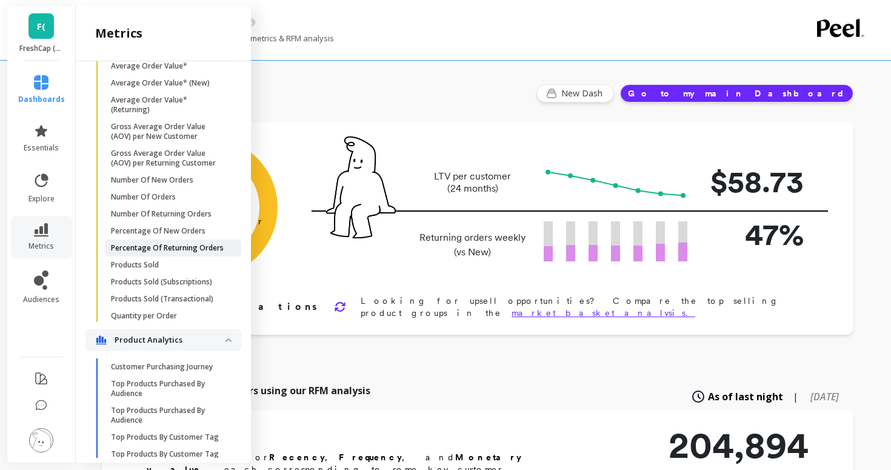
click at [158, 248] on p "Percentage Of Returning Orders" at bounding box center [167, 248] width 113 height 10
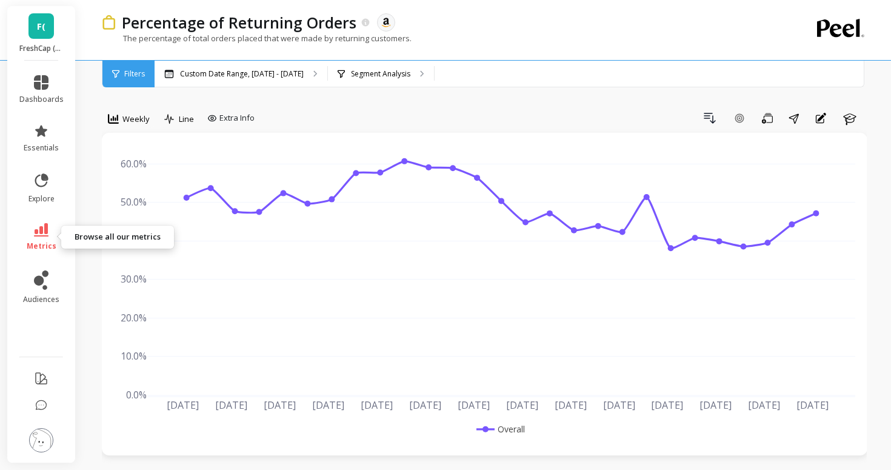
click at [41, 235] on icon at bounding box center [41, 229] width 15 height 13
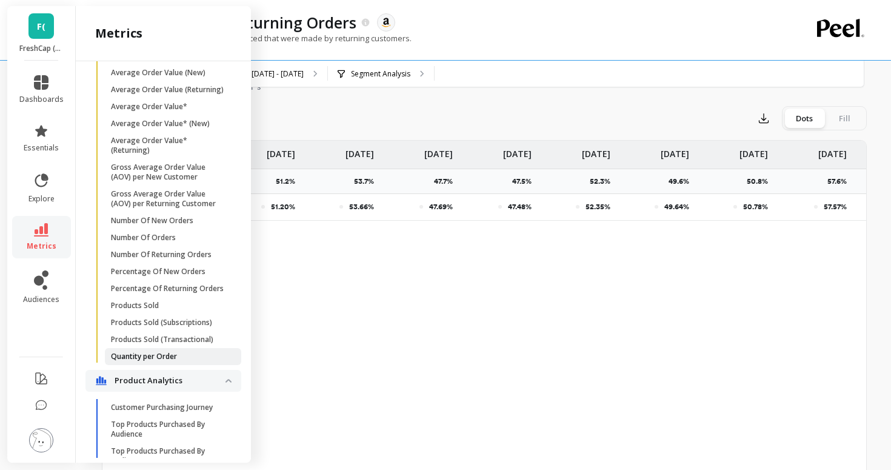
scroll to position [785, 0]
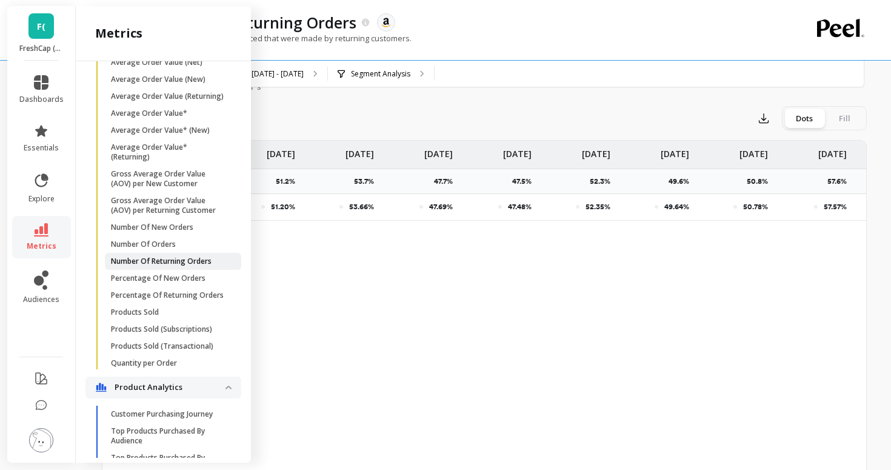
click at [174, 266] on link "Number Of Returning Orders" at bounding box center [173, 261] width 136 height 17
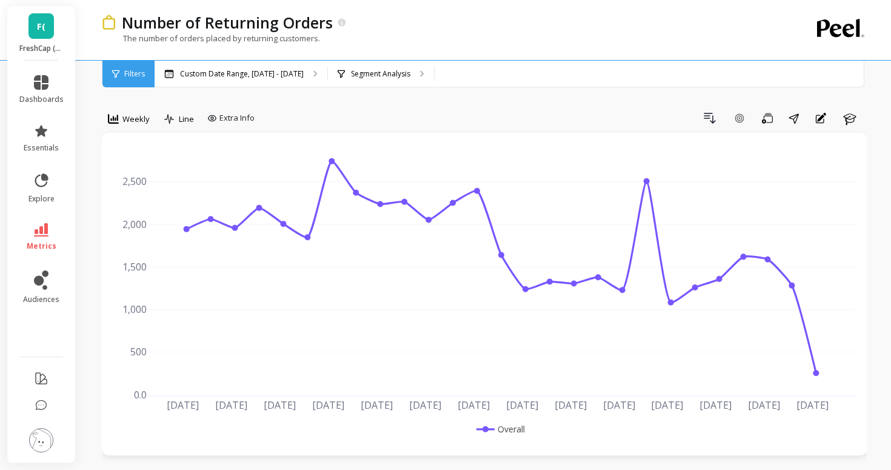
click at [38, 14] on link "F(" at bounding box center [41, 25] width 25 height 25
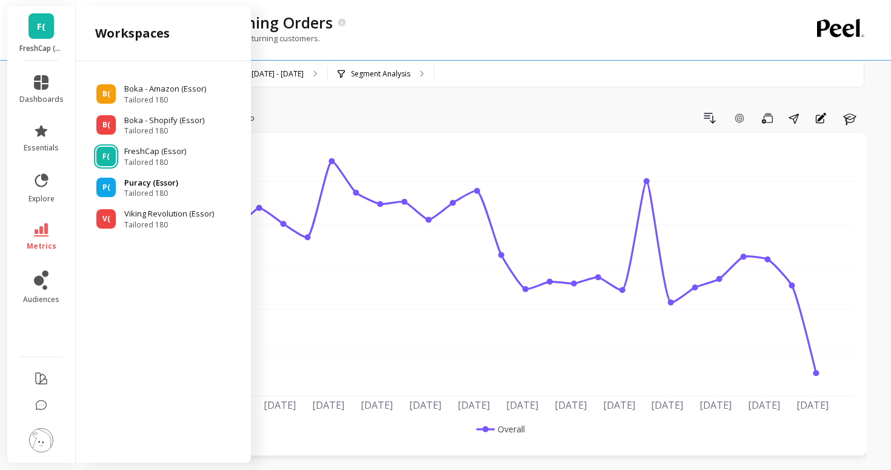
click at [107, 185] on span "P(" at bounding box center [106, 188] width 8 height 10
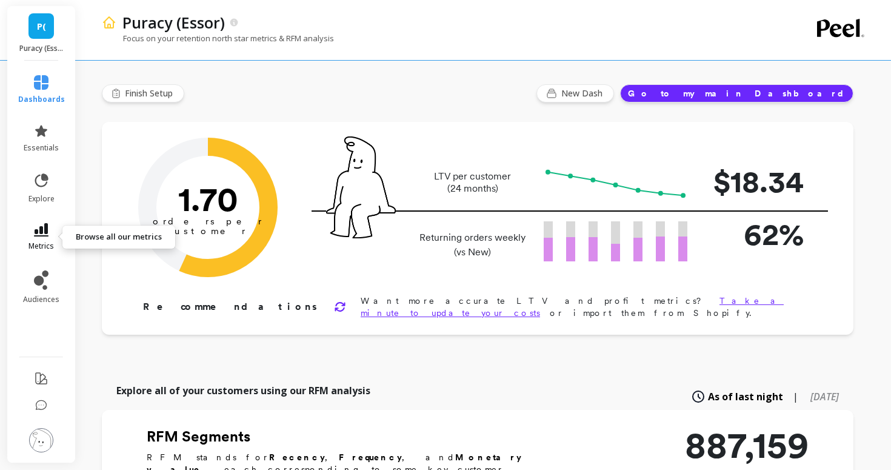
click at [41, 235] on icon at bounding box center [41, 229] width 15 height 13
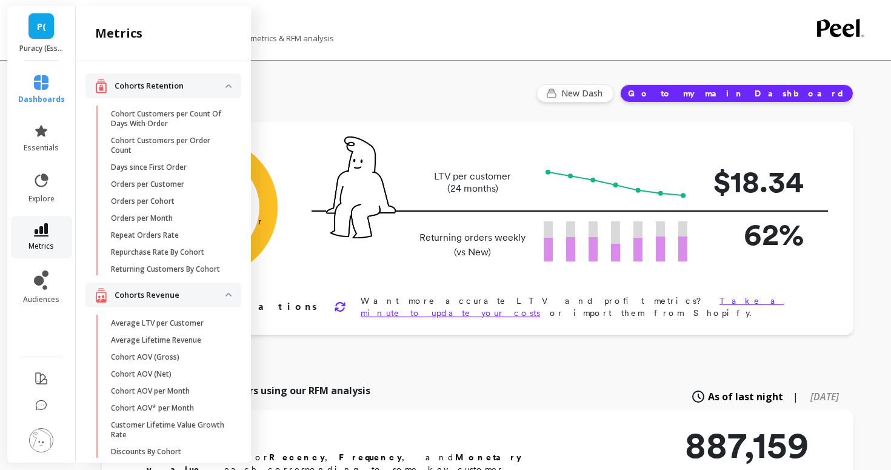
scroll to position [785, 0]
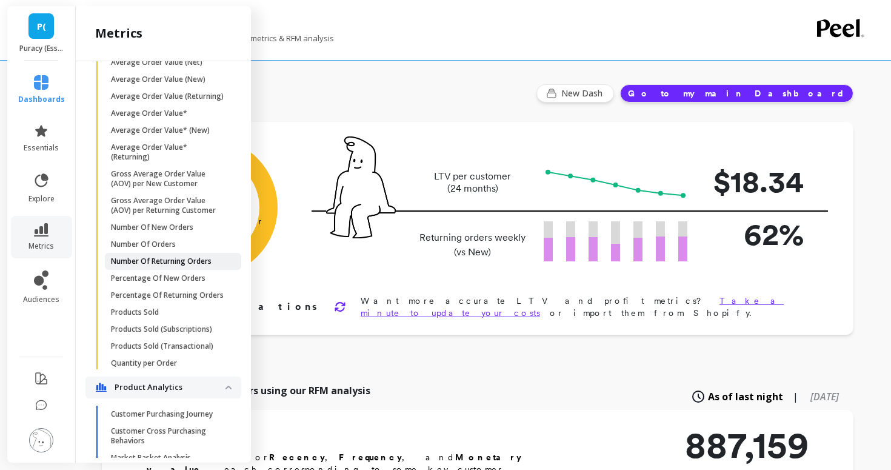
click at [132, 259] on p "Number Of Returning Orders" at bounding box center [161, 262] width 101 height 10
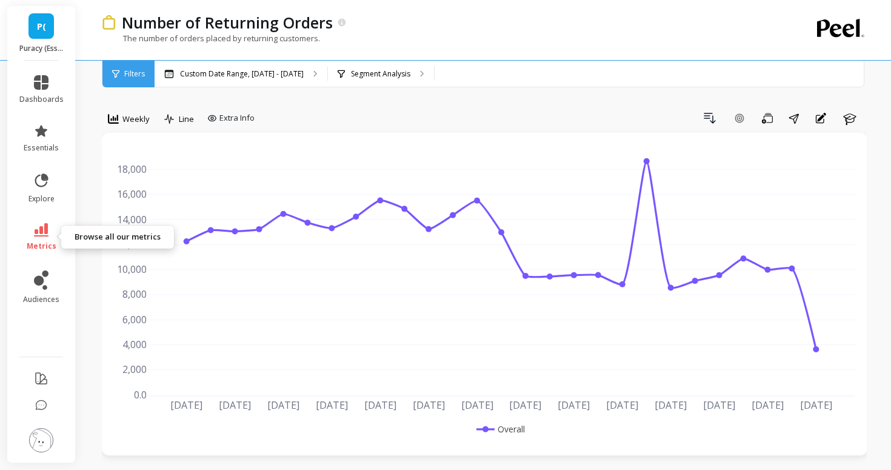
click at [51, 240] on link "metrics" at bounding box center [41, 237] width 44 height 28
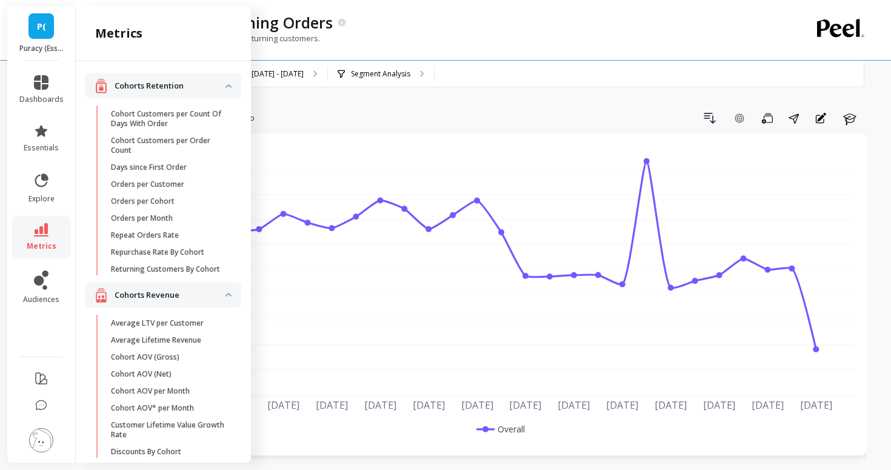
scroll to position [785, 0]
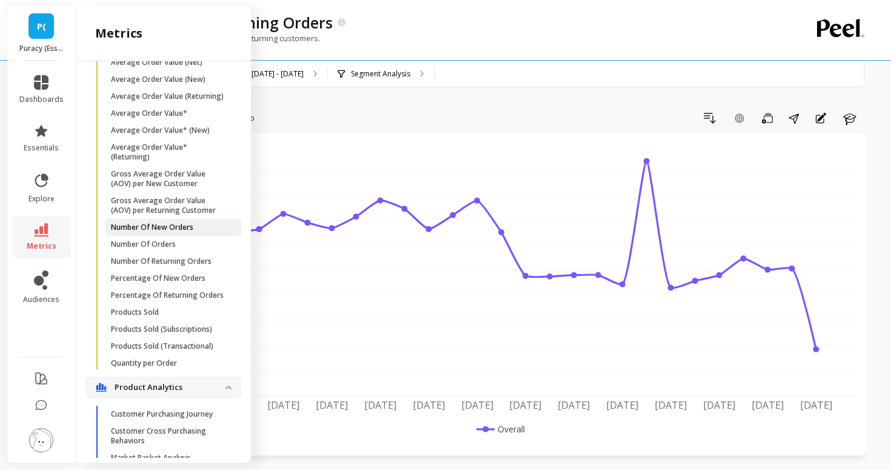
click at [135, 232] on link "Number Of New Orders" at bounding box center [173, 227] width 136 height 17
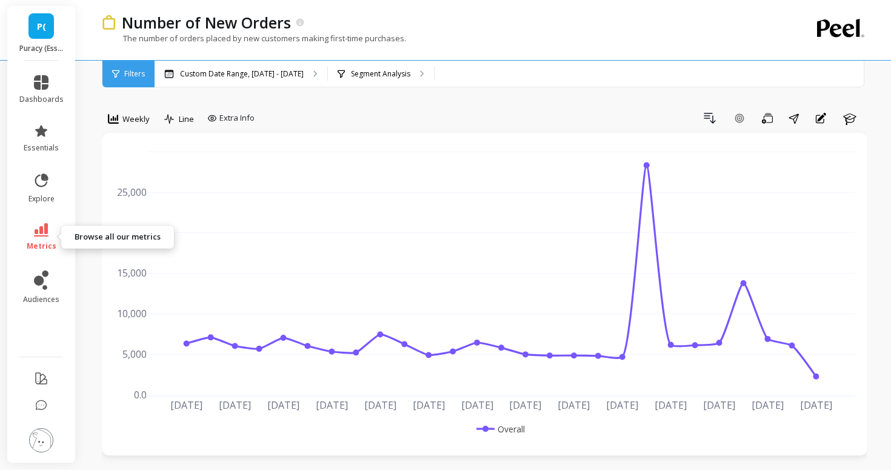
click at [38, 232] on icon at bounding box center [41, 229] width 15 height 13
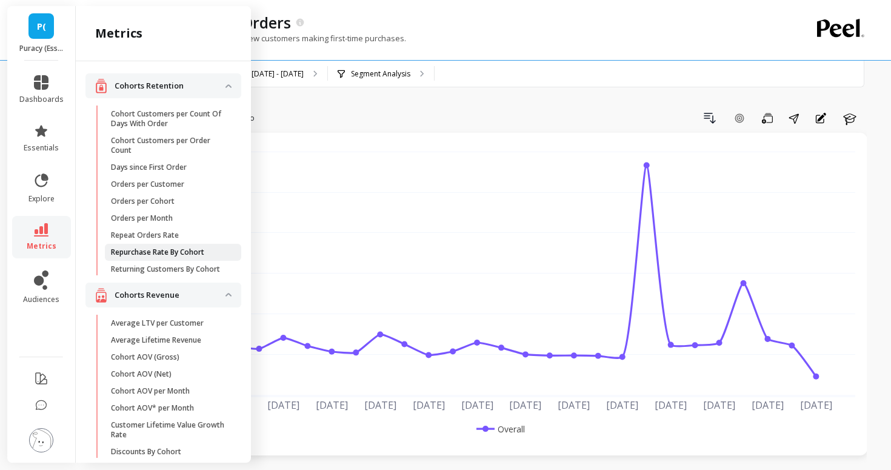
click at [136, 252] on p "Repurchase Rate By Cohort" at bounding box center [157, 252] width 93 height 10
